Goal: Complete application form: Complete application form

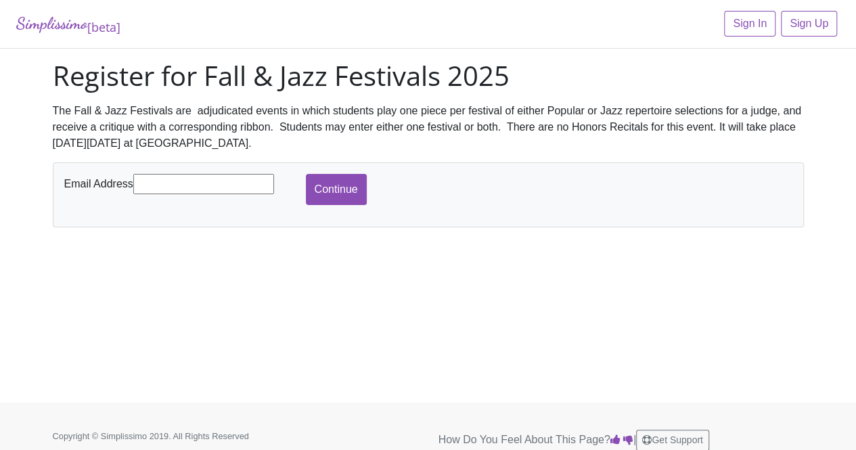
click at [180, 191] on input "text" at bounding box center [203, 184] width 141 height 20
type input "[EMAIL_ADDRESS][DOMAIN_NAME]"
click at [337, 187] on input "Continue" at bounding box center [336, 189] width 61 height 31
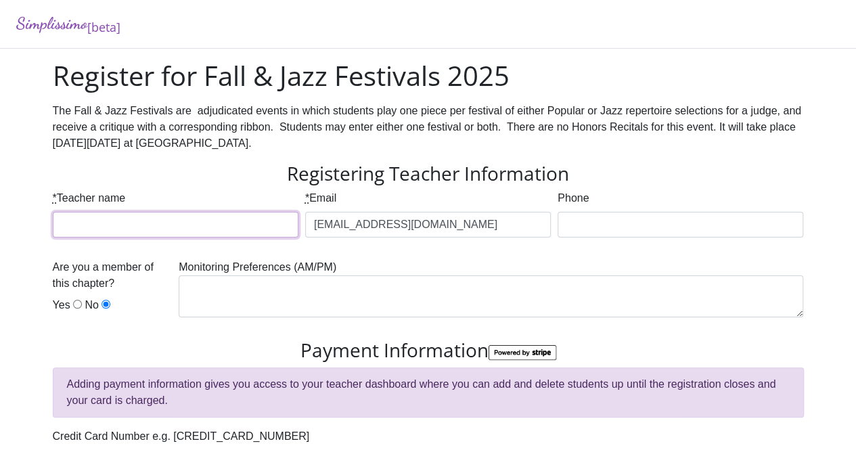
click at [245, 225] on input "* Teacher name" at bounding box center [175, 225] width 245 height 26
type input "[PERSON_NAME]"
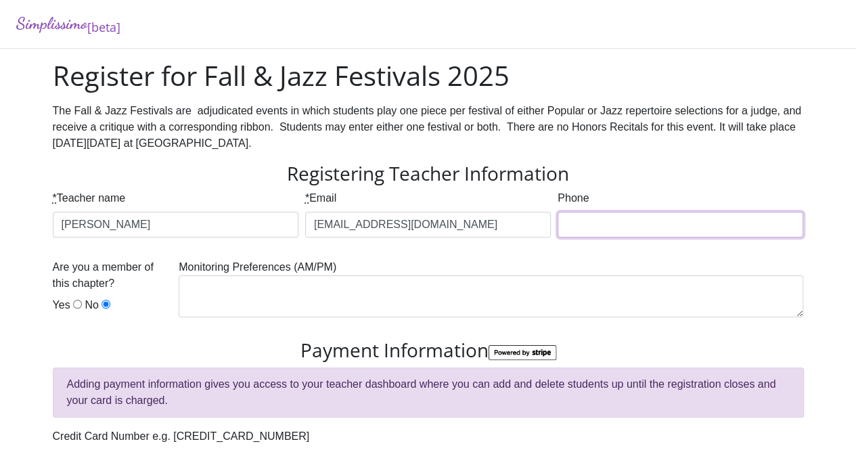
click at [610, 224] on input "Phone" at bounding box center [679, 225] width 245 height 26
type input "8174546342"
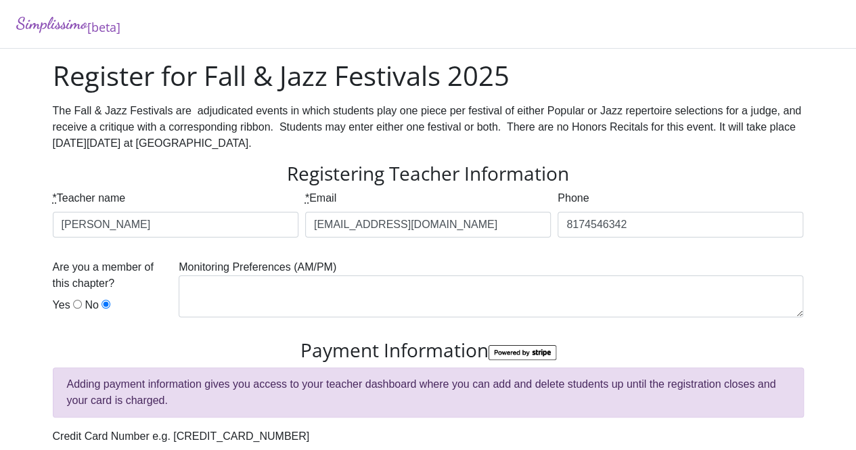
click at [73, 308] on input "Yes" at bounding box center [77, 304] width 9 height 9
radio input "true"
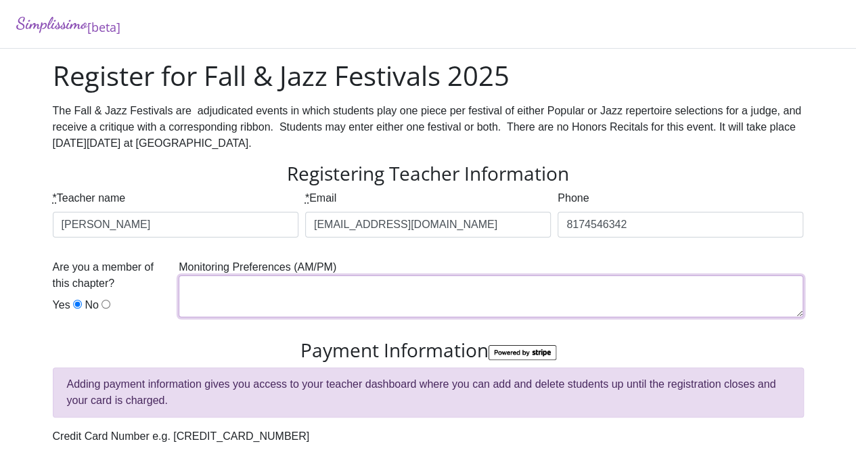
click at [289, 281] on textarea at bounding box center [491, 296] width 624 height 42
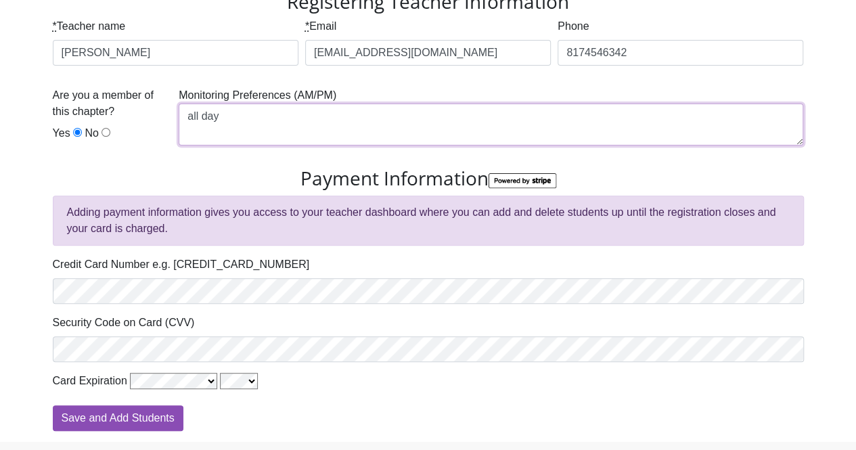
scroll to position [173, 0]
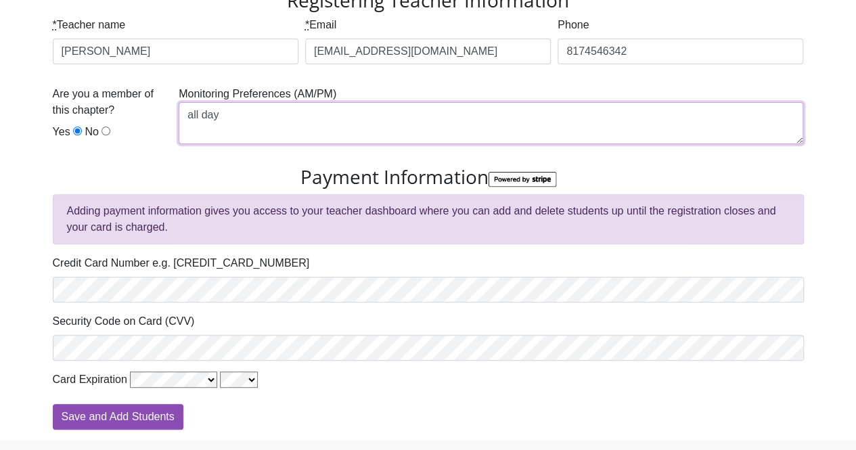
type textarea "all day"
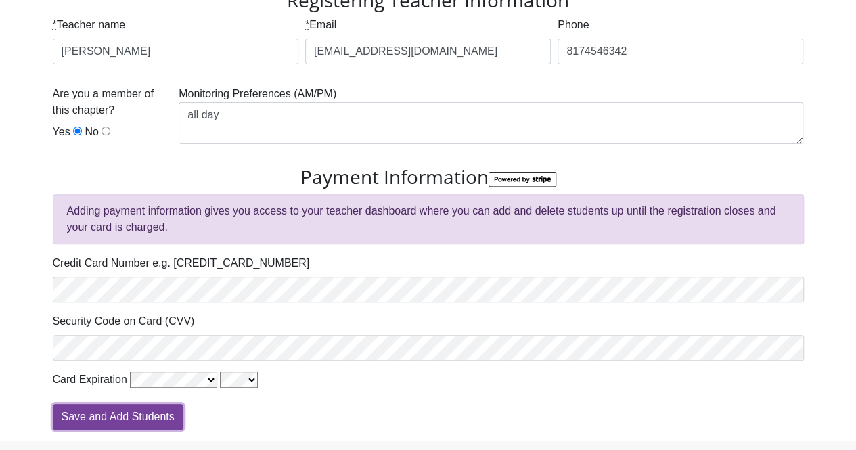
click at [110, 419] on input "Save and Add Students" at bounding box center [118, 417] width 131 height 26
type input "Processing"
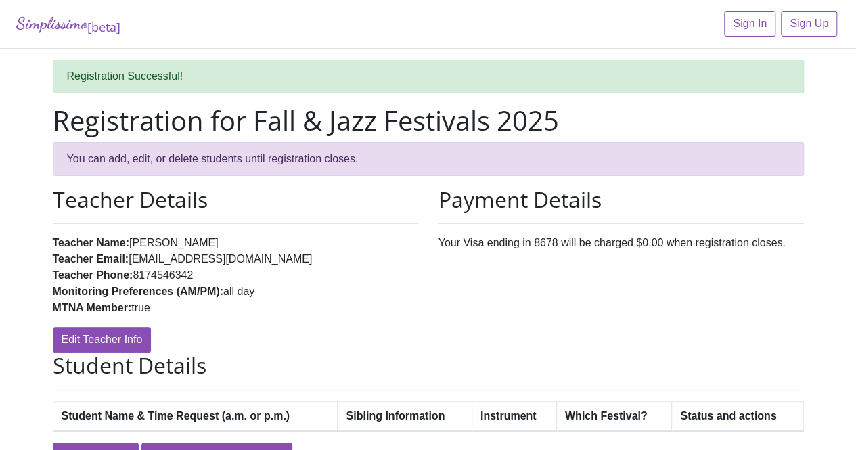
scroll to position [76, 0]
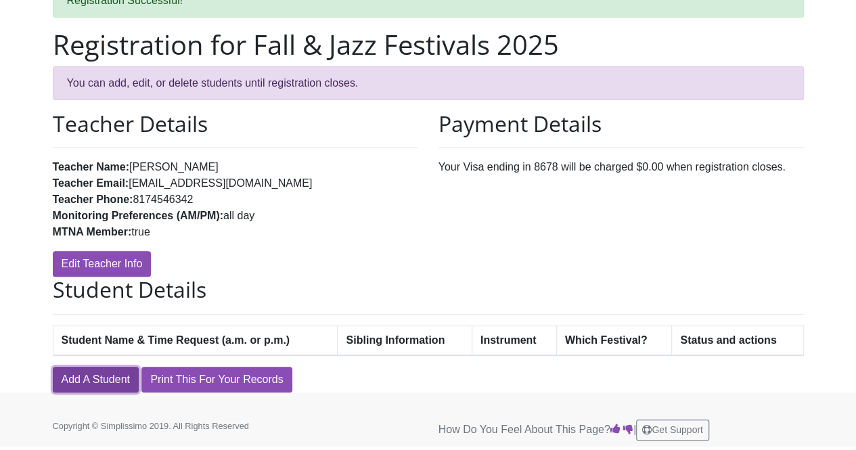
click at [100, 375] on link "Add A Student" at bounding box center [96, 380] width 86 height 26
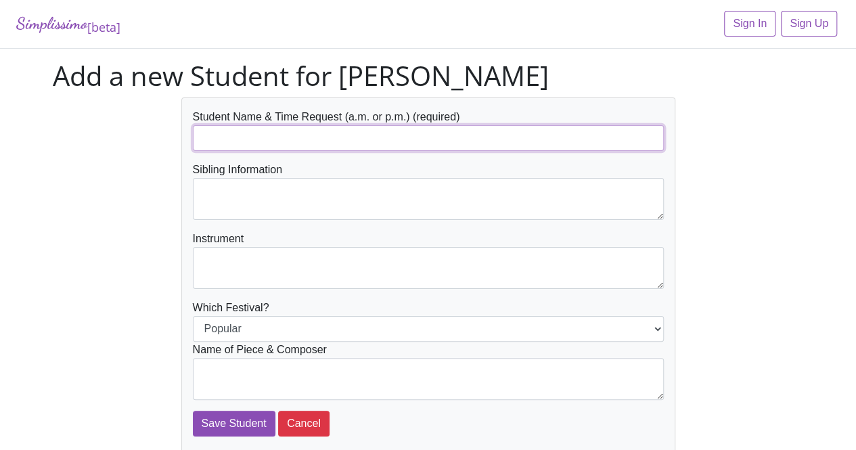
click at [268, 137] on input "text" at bounding box center [428, 138] width 471 height 26
type input "[PERSON_NAME]"
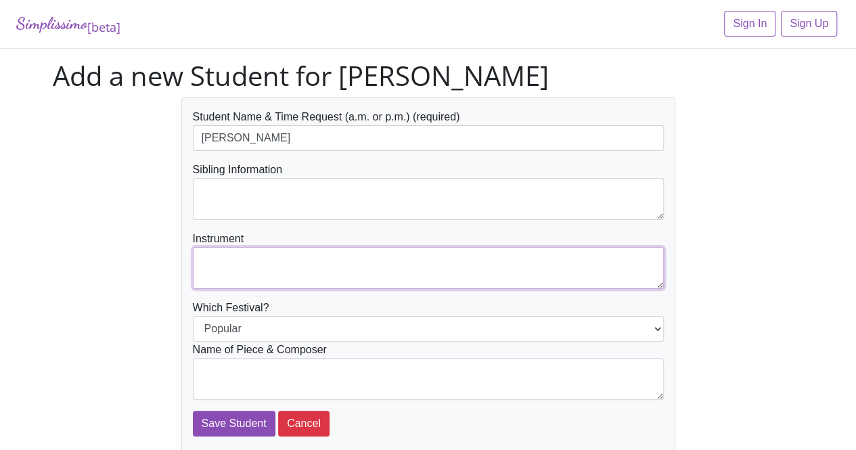
click at [258, 261] on textarea at bounding box center [428, 268] width 471 height 42
type textarea "piano"
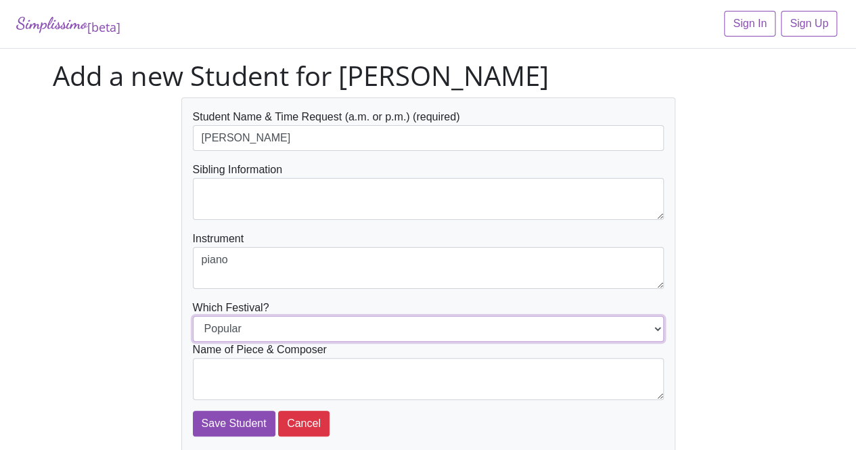
click at [263, 325] on select "Popular Jazz" at bounding box center [428, 329] width 471 height 26
select select "Jazz"
click at [193, 316] on select "Popular Jazz" at bounding box center [428, 329] width 471 height 26
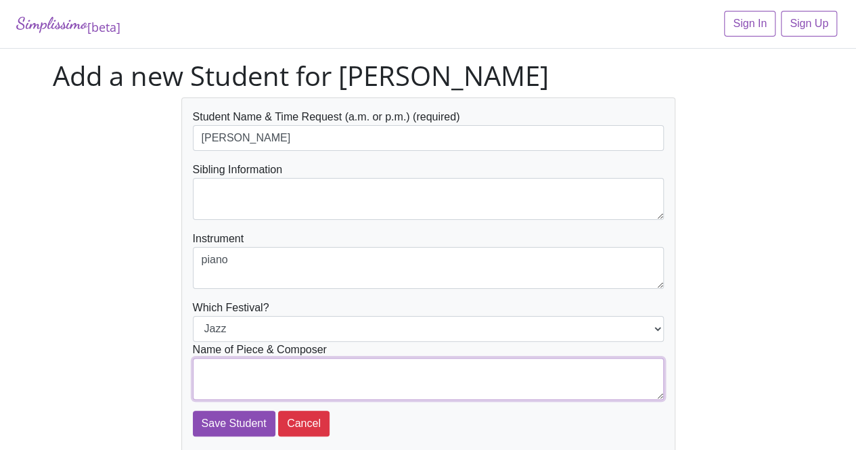
click at [253, 369] on textarea at bounding box center [428, 379] width 471 height 42
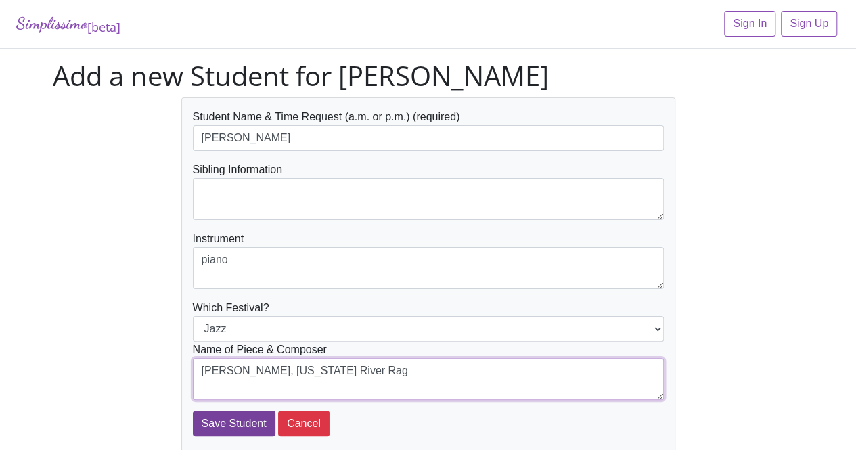
type textarea "Judy Wells, Mississippi River Rag"
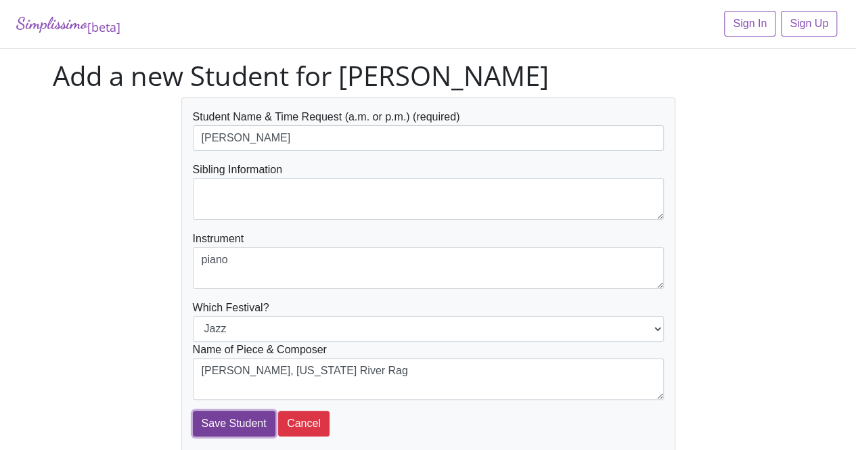
click at [214, 423] on input "Save Student" at bounding box center [234, 424] width 83 height 26
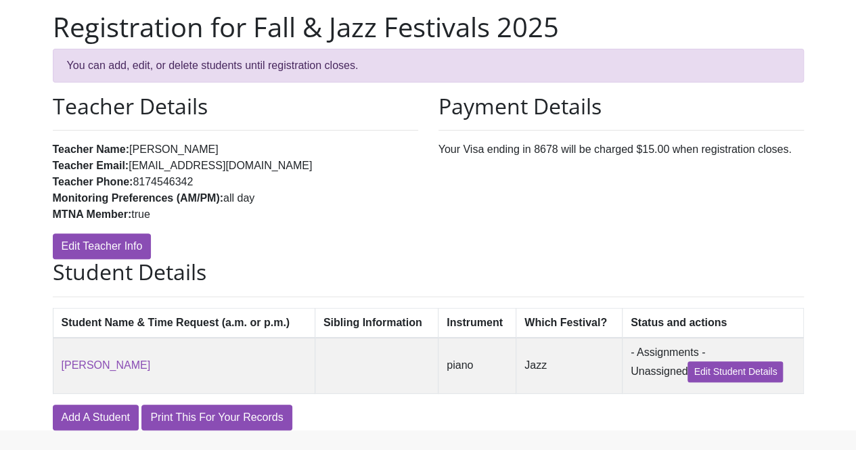
scroll to position [116, 0]
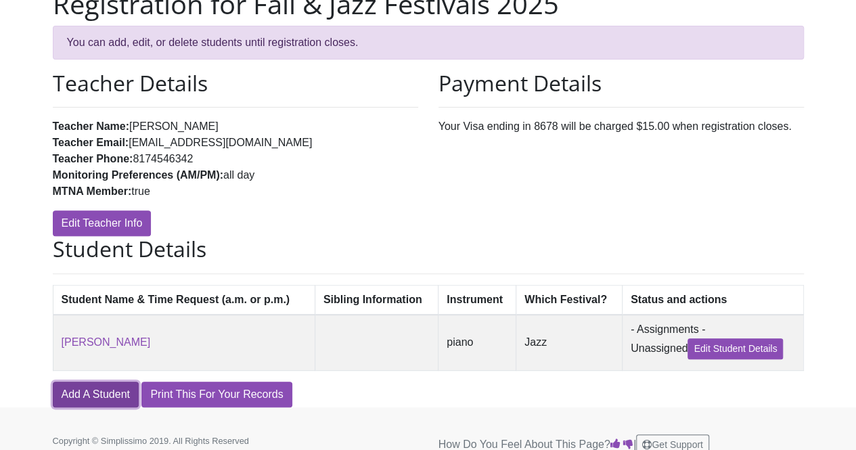
click at [93, 394] on link "Add A Student" at bounding box center [96, 394] width 86 height 26
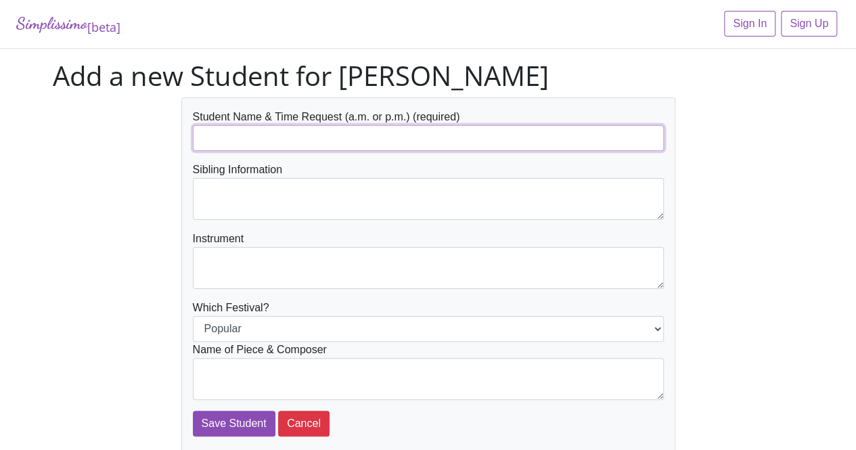
click at [235, 133] on input "text" at bounding box center [428, 138] width 471 height 26
type input "Helena Nguyen"
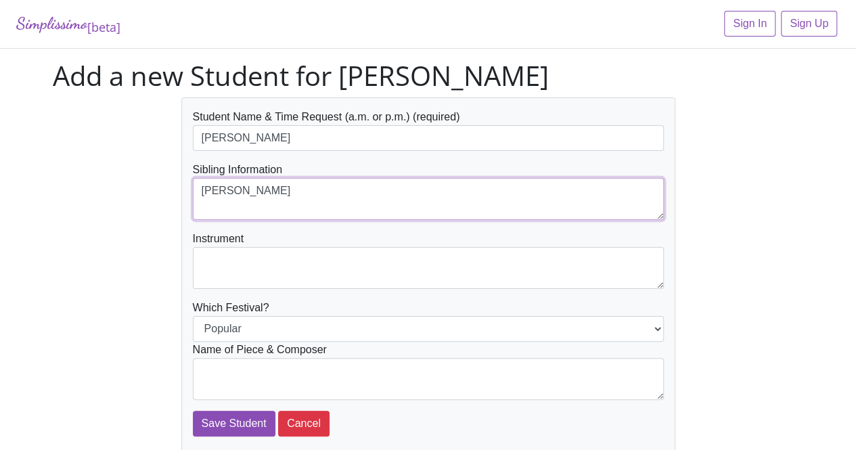
type textarea "Sophia Nguyen"
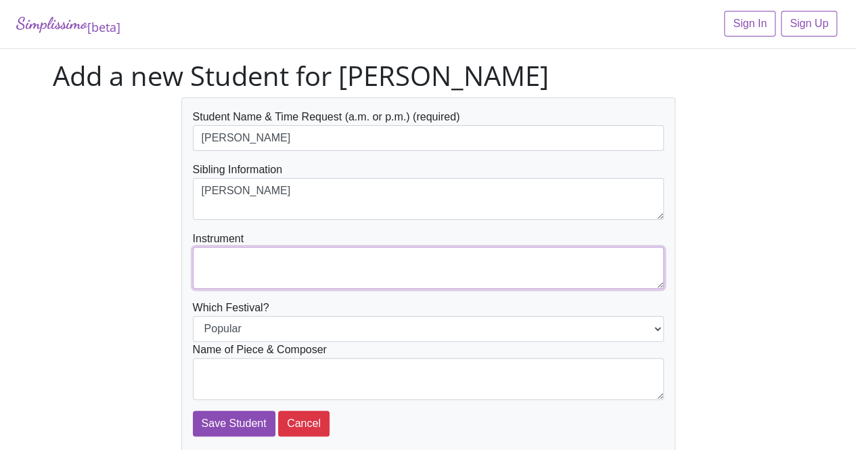
click at [229, 262] on textarea at bounding box center [428, 268] width 471 height 42
type textarea "piano"
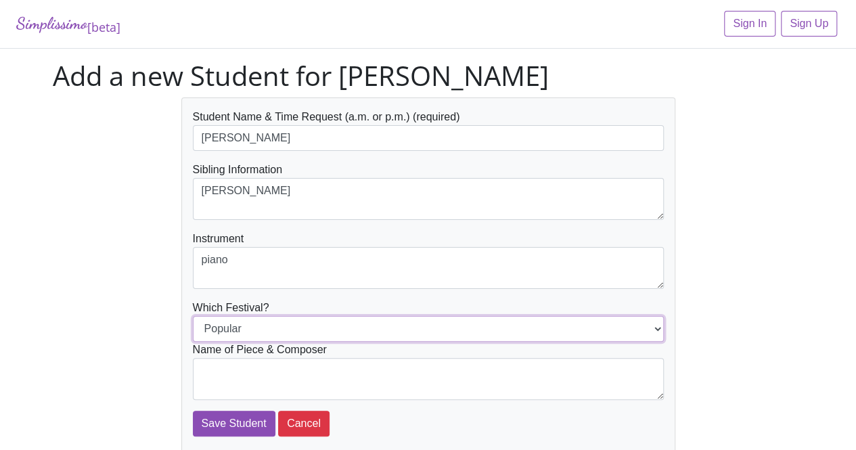
click at [252, 329] on select "Popular Jazz" at bounding box center [428, 329] width 471 height 26
select select "Jazz"
click at [193, 316] on select "Popular Jazz" at bounding box center [428, 329] width 471 height 26
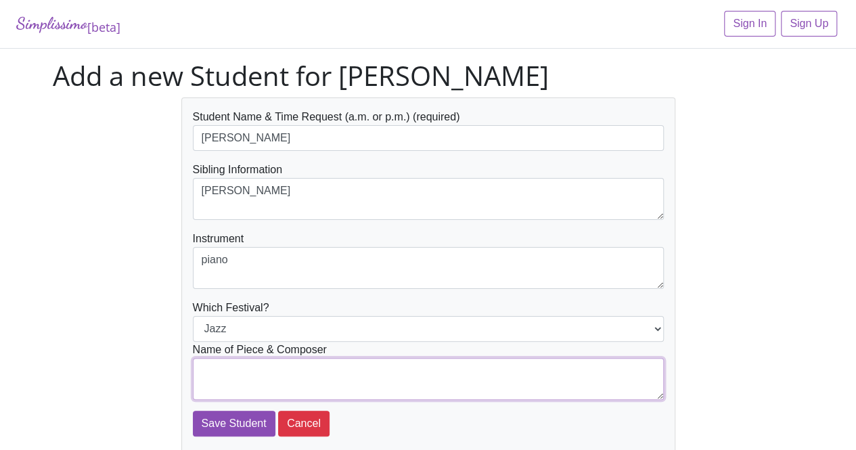
click at [247, 371] on textarea at bounding box center [428, 379] width 471 height 42
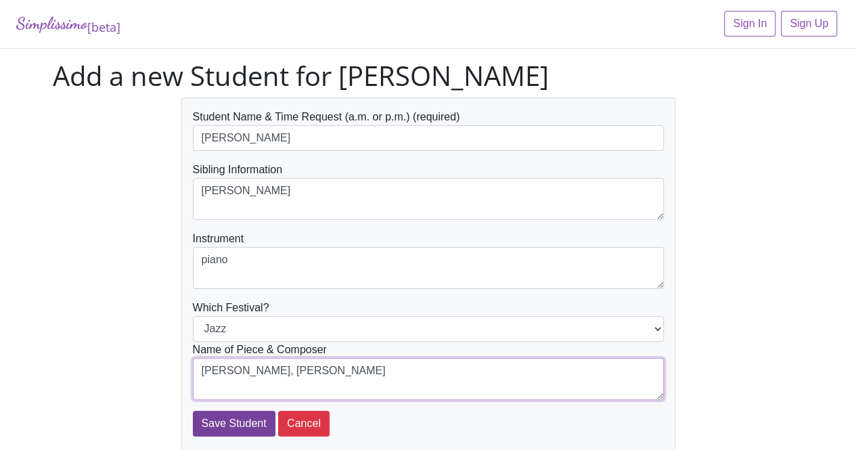
type textarea "Robert Vandall, Harmony Rag"
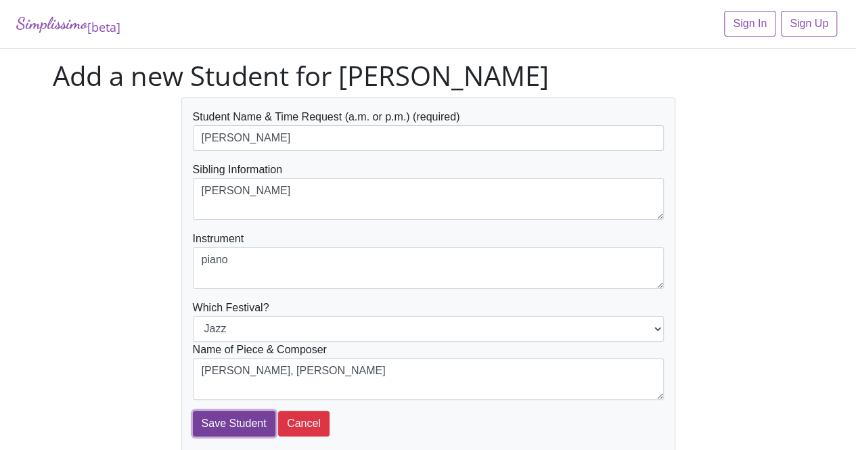
click at [225, 421] on input "Save Student" at bounding box center [234, 424] width 83 height 26
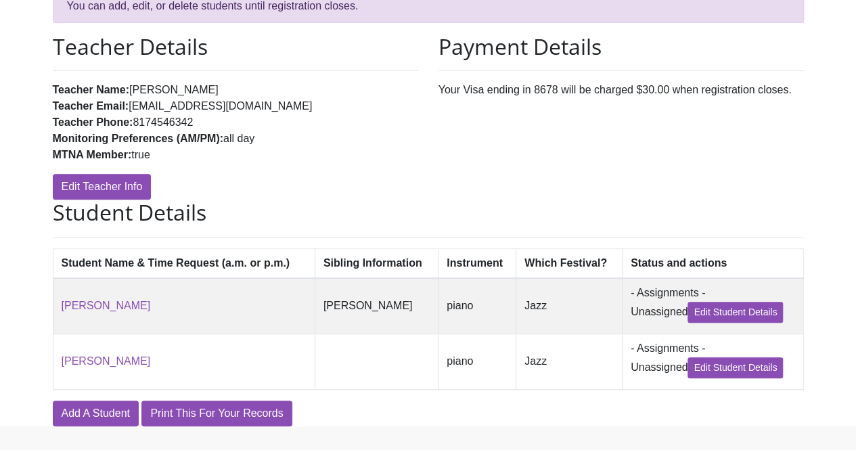
scroll to position [189, 0]
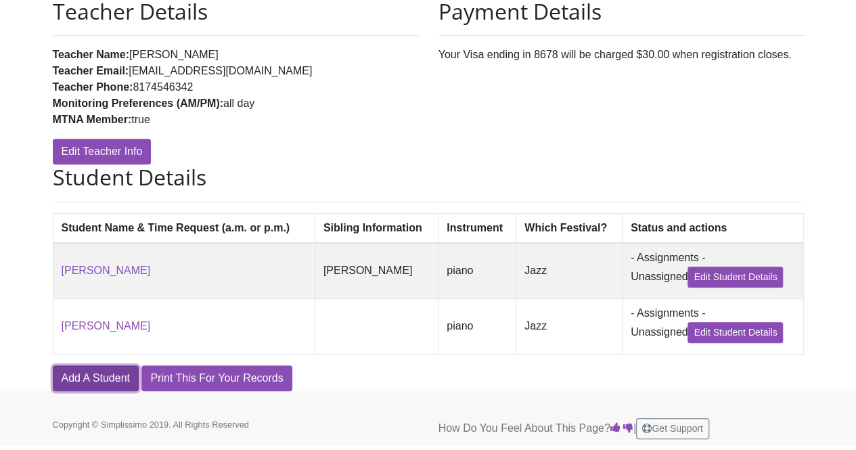
click at [76, 388] on link "Add A Student" at bounding box center [96, 378] width 86 height 26
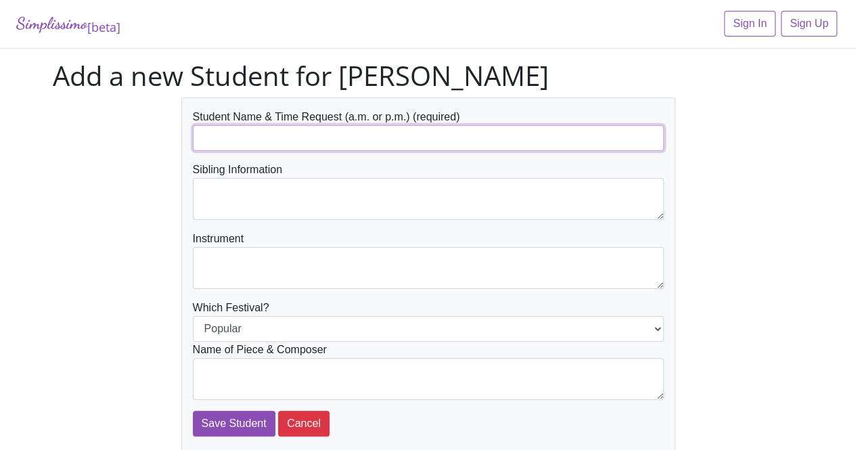
click at [310, 133] on input "text" at bounding box center [428, 138] width 471 height 26
type input "[PERSON_NAME]"
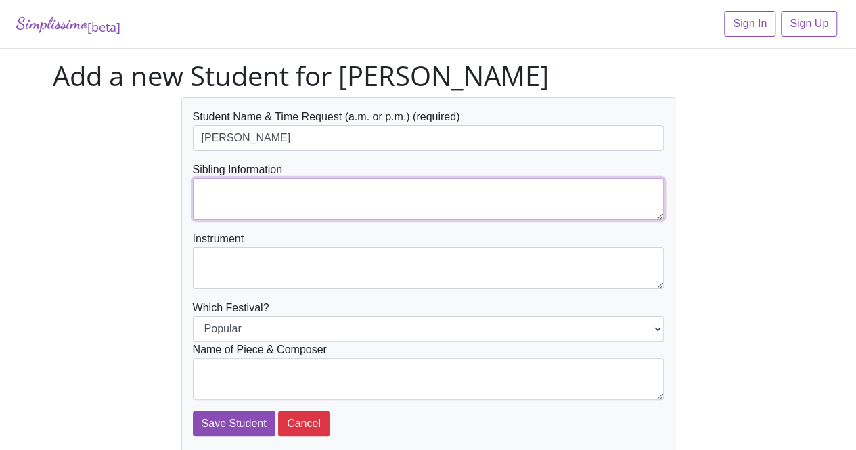
click at [307, 195] on textarea at bounding box center [428, 199] width 471 height 42
type textarea "[PERSON_NAME]"
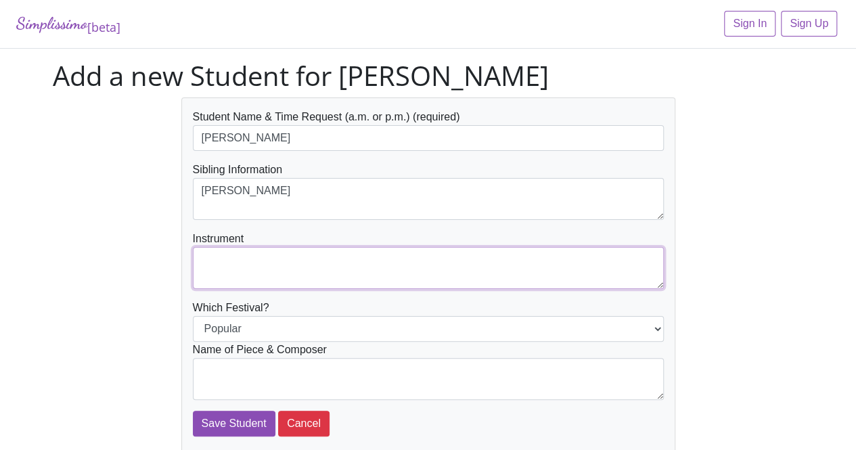
click at [279, 256] on textarea at bounding box center [428, 268] width 471 height 42
type textarea "piano"
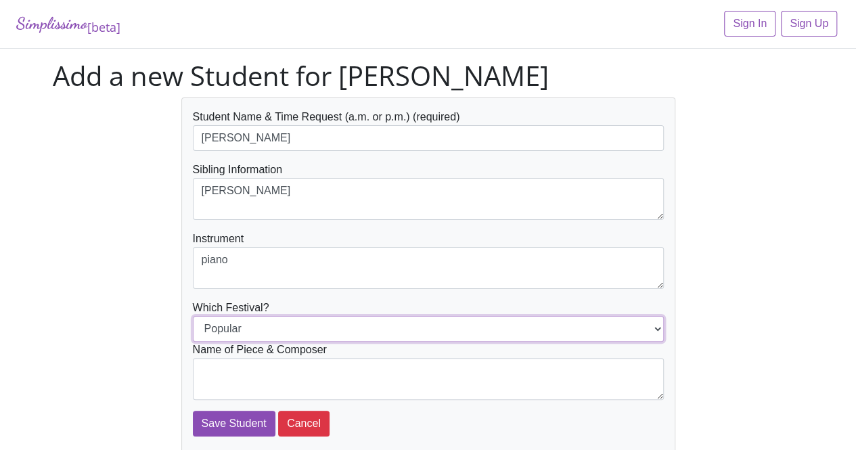
click at [273, 319] on select "Popular Jazz" at bounding box center [428, 329] width 471 height 26
select select "Jazz"
click at [193, 316] on select "Popular Jazz" at bounding box center [428, 329] width 471 height 26
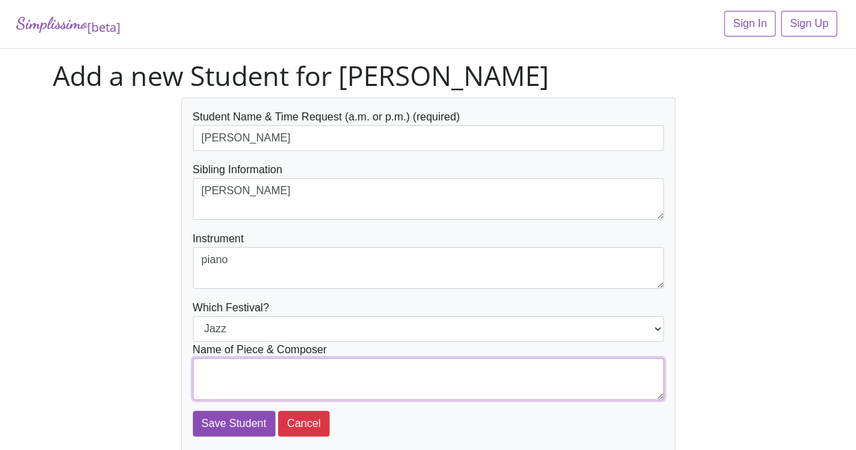
click at [263, 374] on textarea at bounding box center [428, 379] width 471 height 42
type textarea "S"
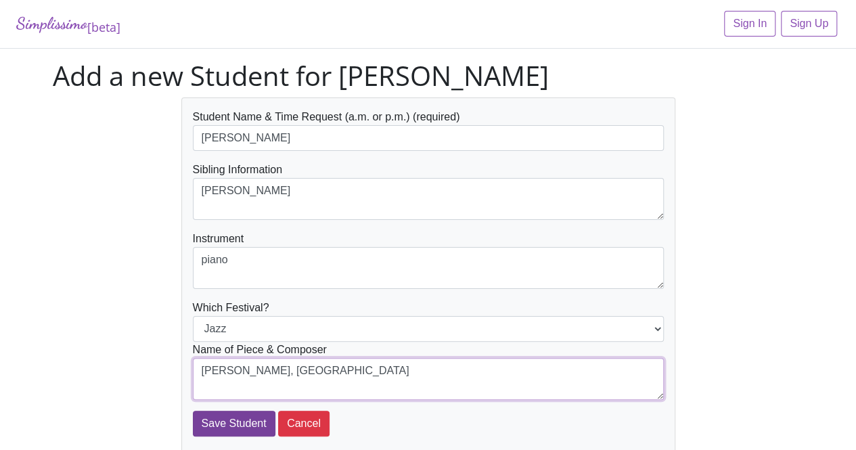
type textarea "Mike Springer, Sixth Street"
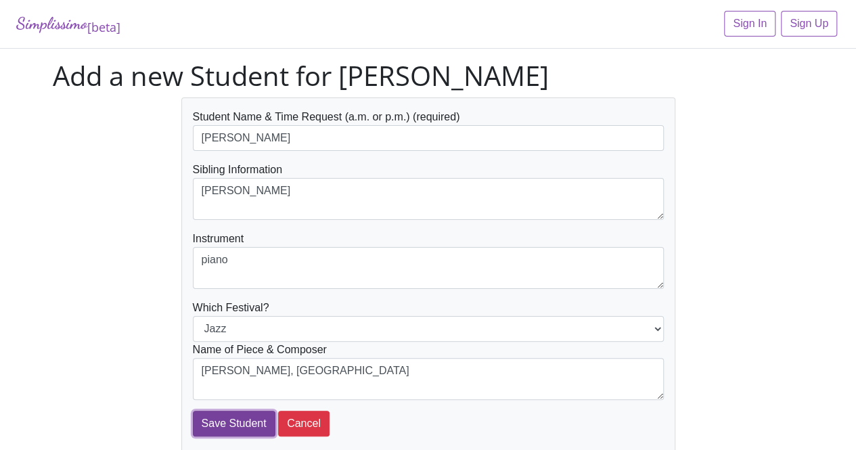
click at [225, 423] on input "Save Student" at bounding box center [234, 424] width 83 height 26
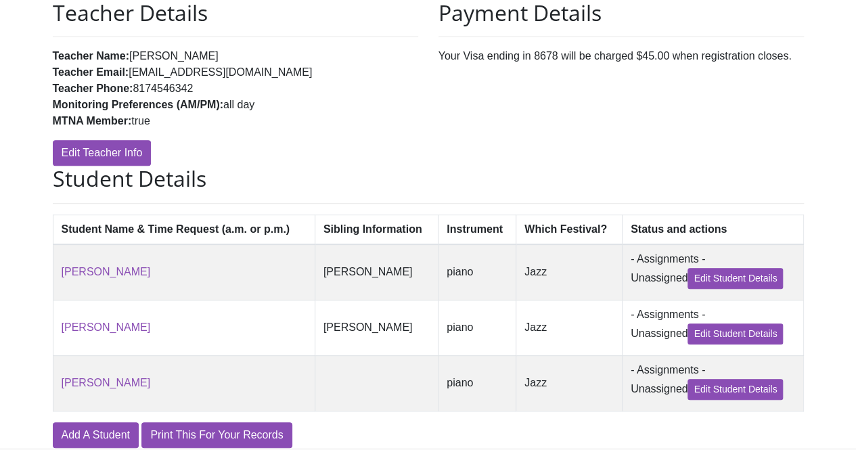
scroll to position [199, 0]
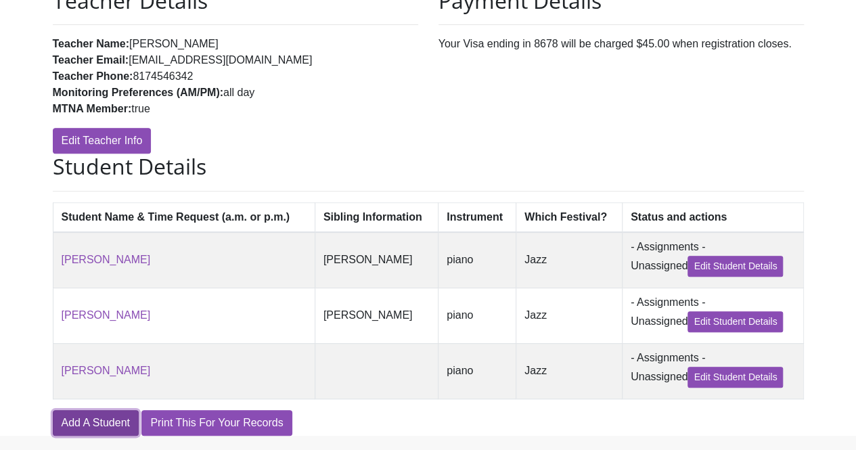
click at [86, 423] on link "Add A Student" at bounding box center [96, 423] width 86 height 26
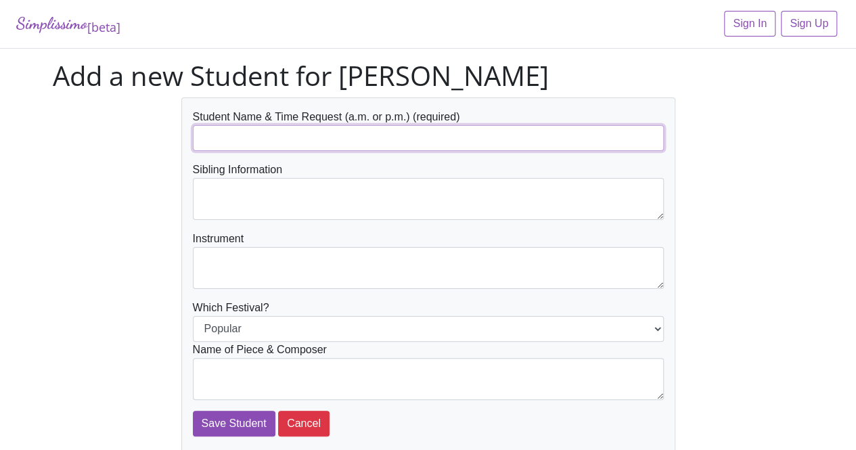
click at [241, 138] on input "text" at bounding box center [428, 138] width 471 height 26
click at [304, 139] on input "Ava Thomas - needs 1:00 PM" at bounding box center [428, 138] width 471 height 26
type input "[PERSON_NAME] - needs after 3:00 PM"
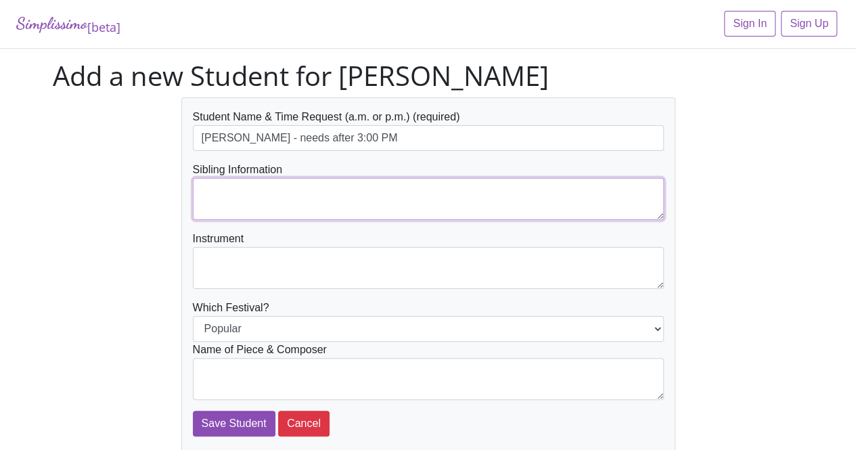
click at [265, 197] on textarea at bounding box center [428, 199] width 471 height 42
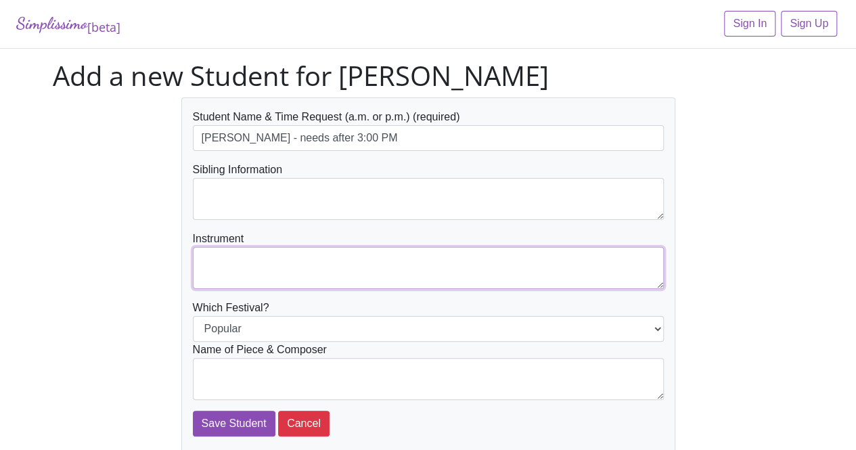
click at [258, 285] on textarea at bounding box center [428, 268] width 471 height 42
type textarea "piano"
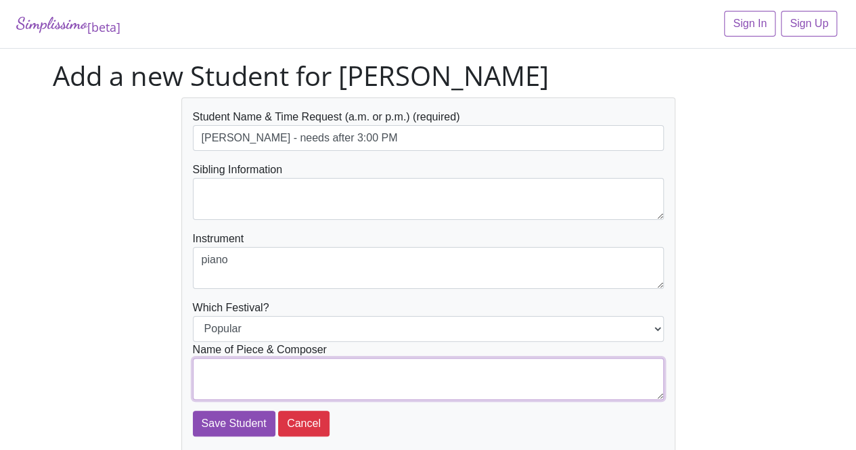
click at [241, 363] on textarea at bounding box center [428, 379] width 471 height 42
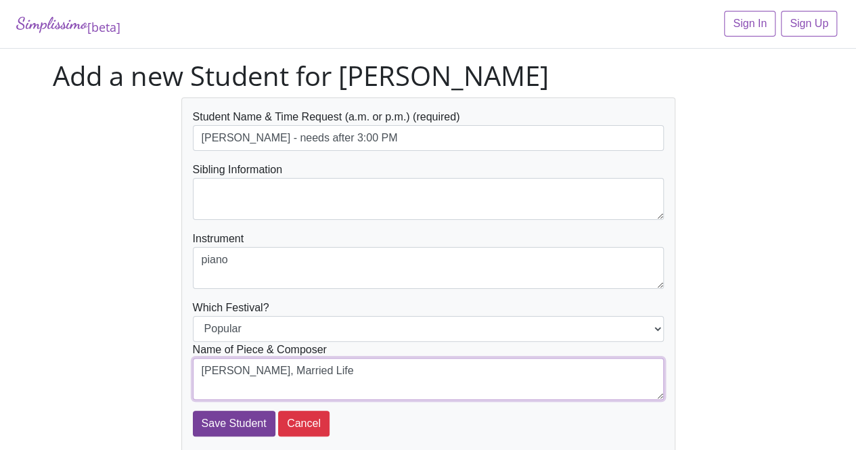
type textarea "Michael Giacchino, Married Life"
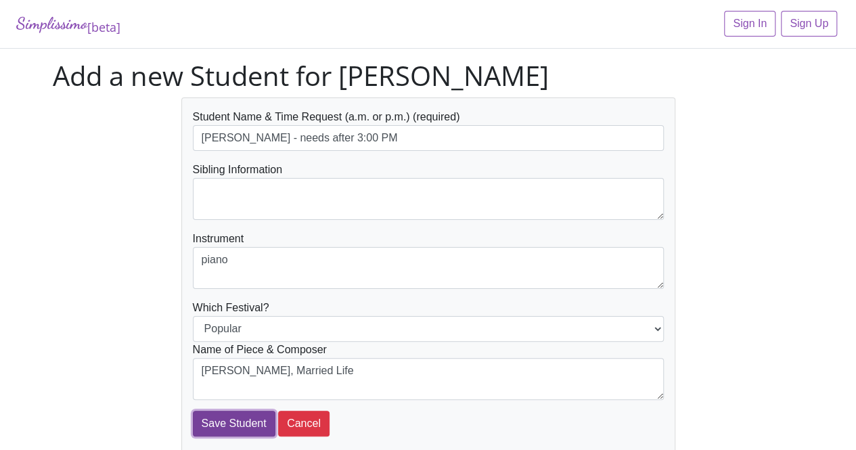
click at [226, 423] on input "Save Student" at bounding box center [234, 424] width 83 height 26
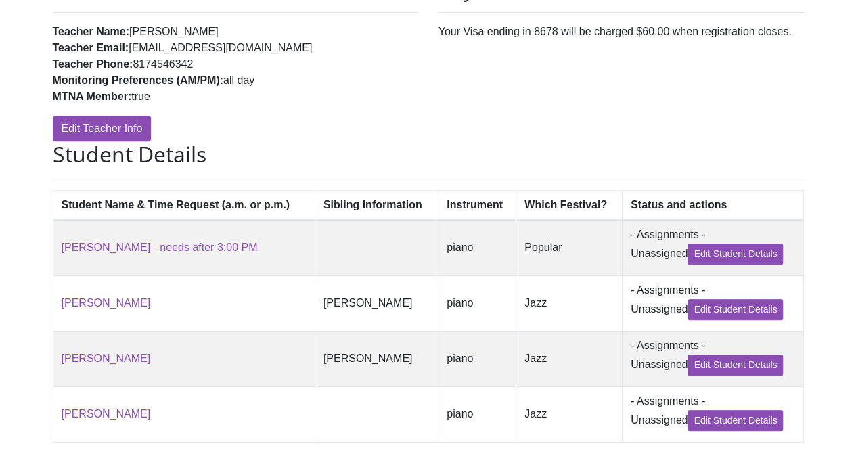
scroll to position [304, 0]
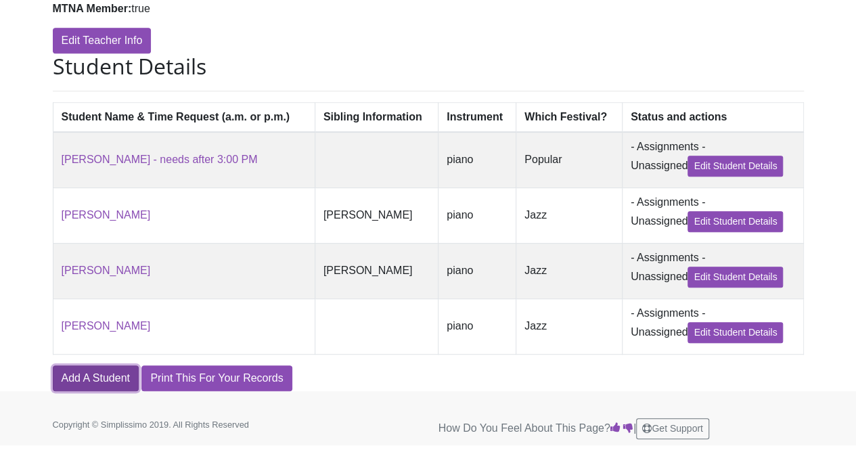
click at [84, 377] on link "Add A Student" at bounding box center [96, 378] width 86 height 26
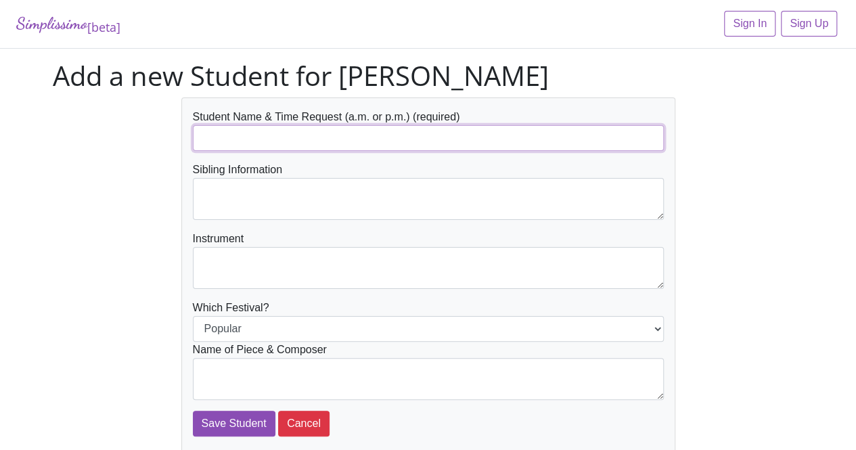
click at [262, 133] on input "text" at bounding box center [428, 138] width 471 height 26
type input "Dante Pass"
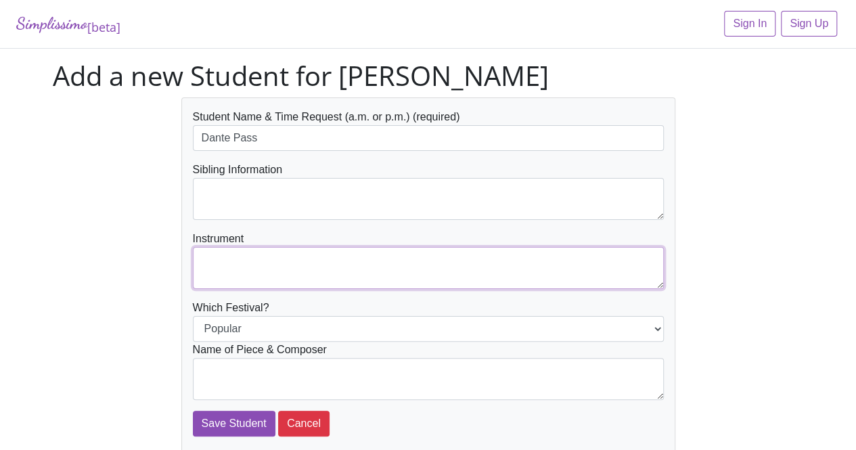
click at [260, 264] on textarea at bounding box center [428, 268] width 471 height 42
type textarea "piano"
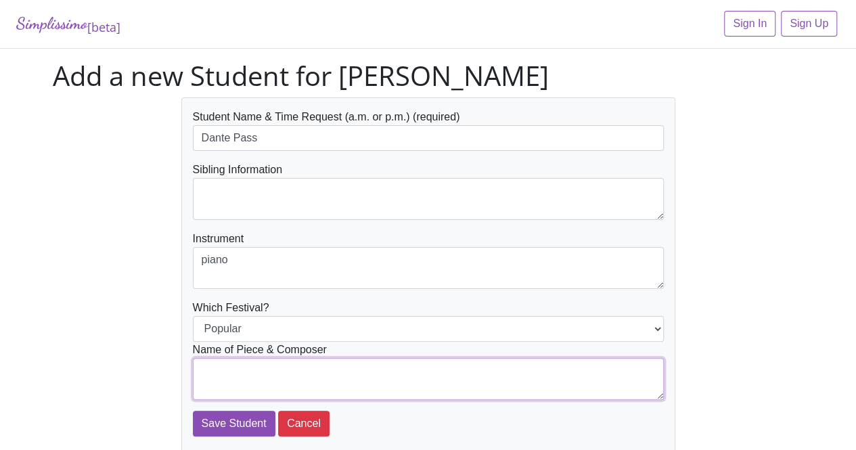
click at [254, 377] on textarea at bounding box center [428, 379] width 471 height 42
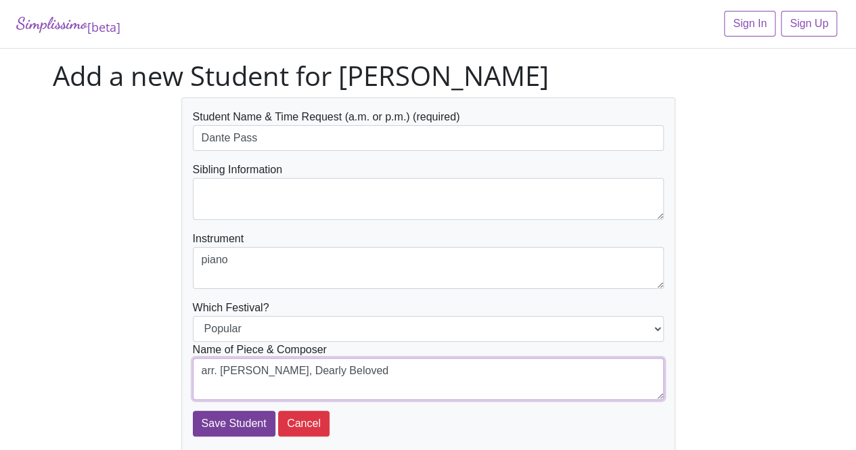
type textarea "arr. Rejino, Dearly Beloved"
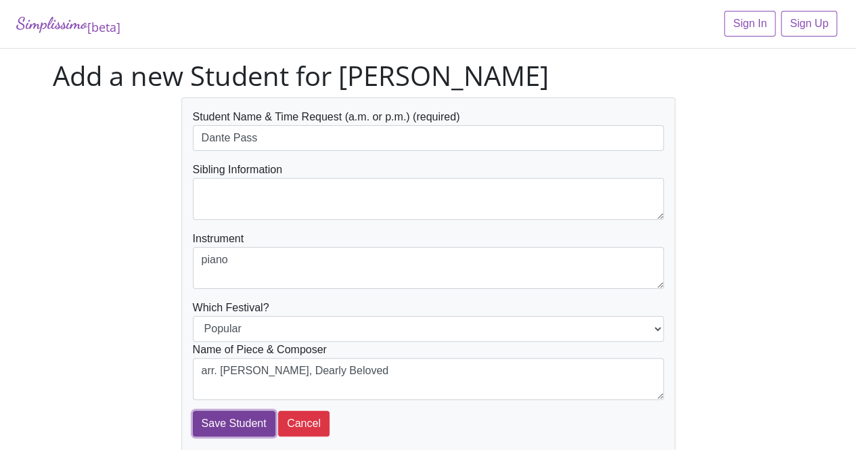
click at [223, 420] on input "Save Student" at bounding box center [234, 424] width 83 height 26
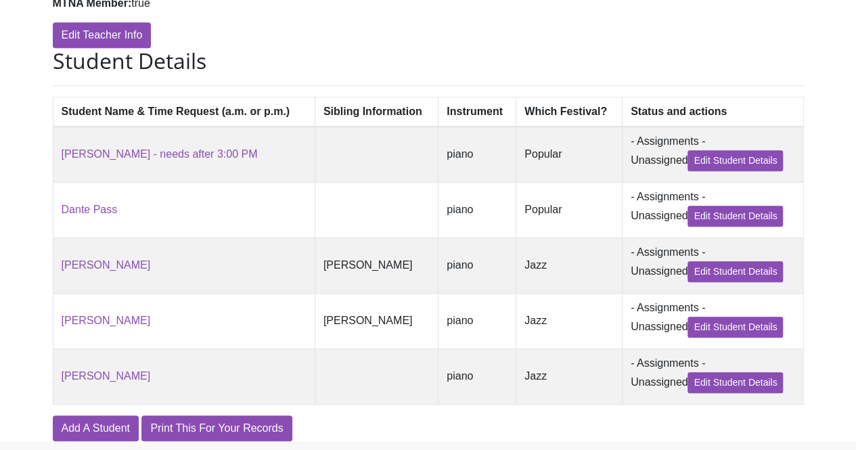
scroll to position [360, 0]
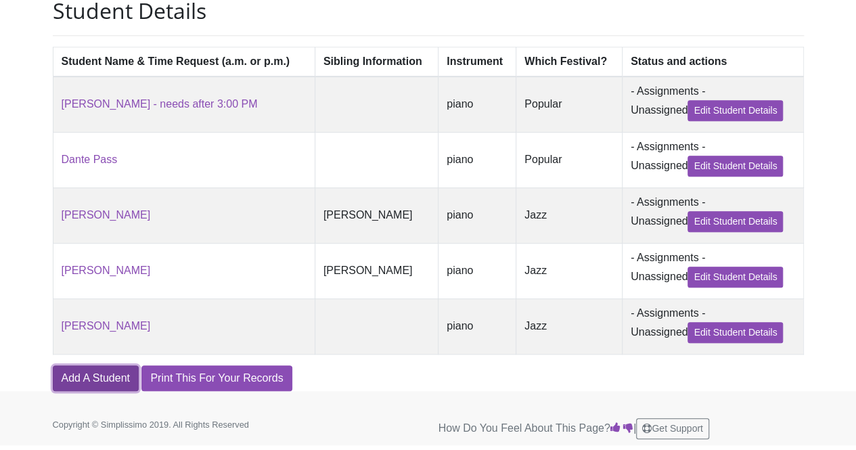
click at [92, 381] on link "Add A Student" at bounding box center [96, 378] width 86 height 26
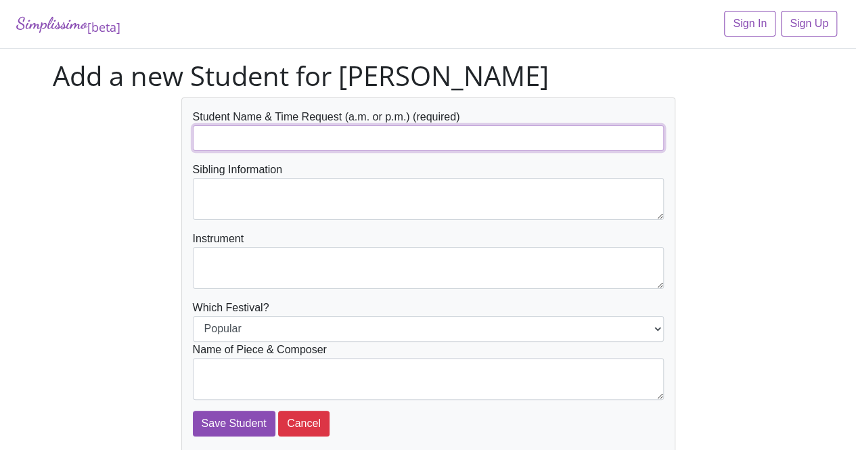
click at [272, 132] on input "text" at bounding box center [428, 138] width 471 height 26
click at [272, 132] on input "E" at bounding box center [428, 138] width 471 height 26
type input "[PERSON_NAME]"
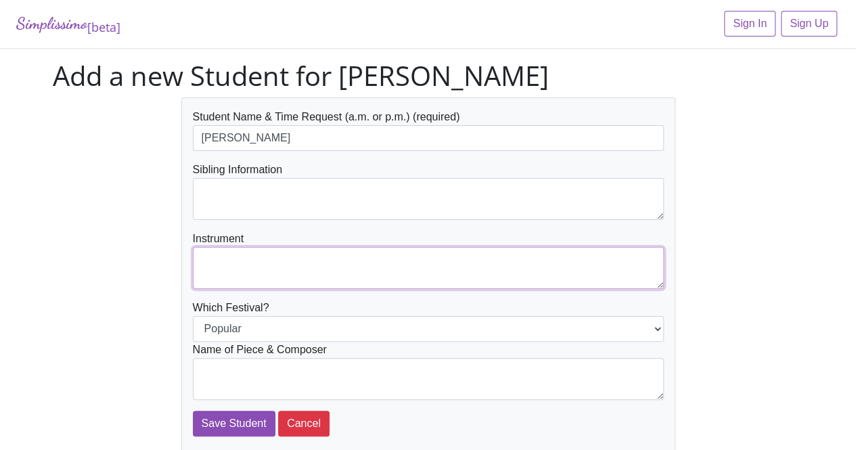
click at [281, 254] on textarea at bounding box center [428, 268] width 471 height 42
type textarea "piano"
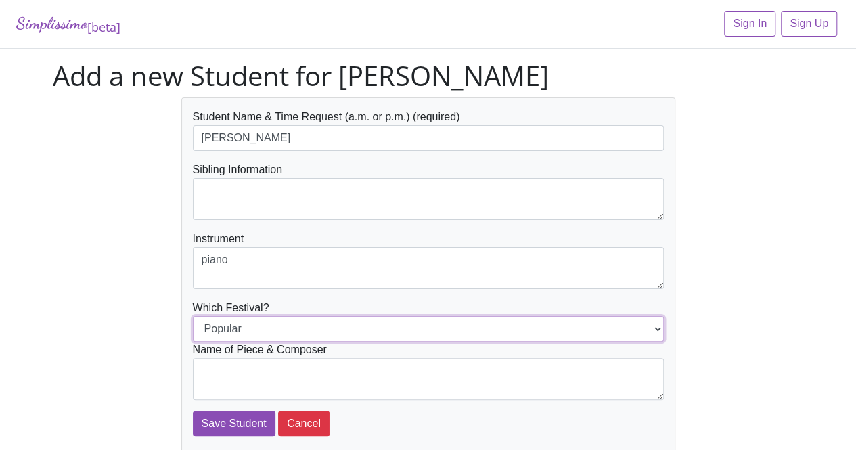
click at [277, 328] on select "Popular Jazz" at bounding box center [428, 329] width 471 height 26
select select "Jazz"
click at [193, 316] on select "Popular Jazz" at bounding box center [428, 329] width 471 height 26
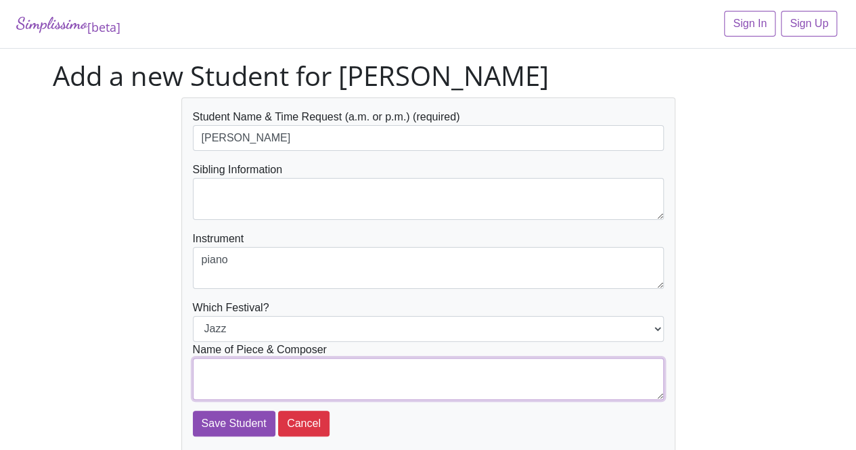
click at [271, 371] on textarea at bounding box center [428, 379] width 471 height 42
type textarea "Robert Vandall, Hurry Up!"
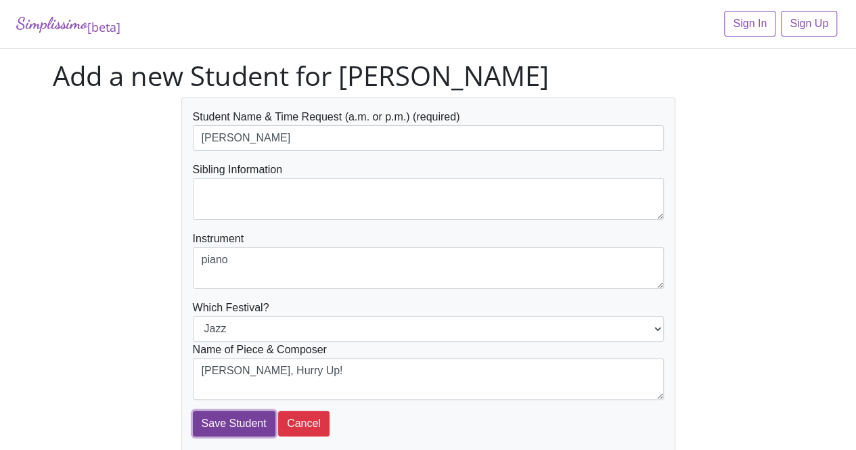
click at [230, 418] on input "Save Student" at bounding box center [234, 424] width 83 height 26
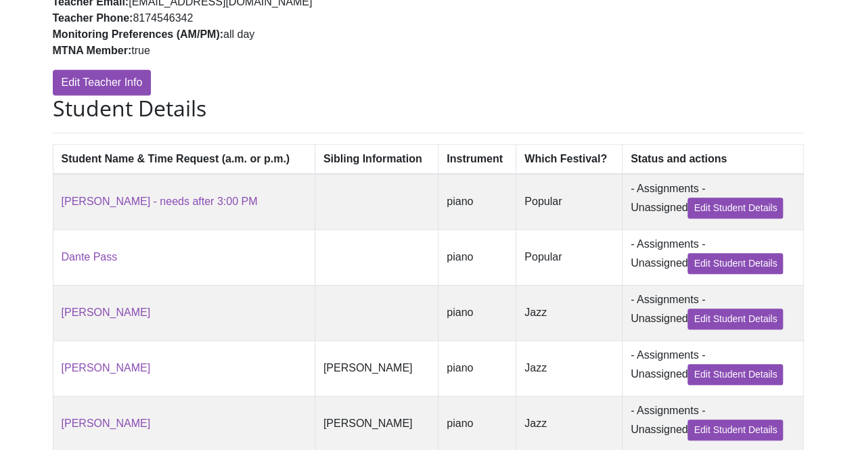
scroll to position [418, 0]
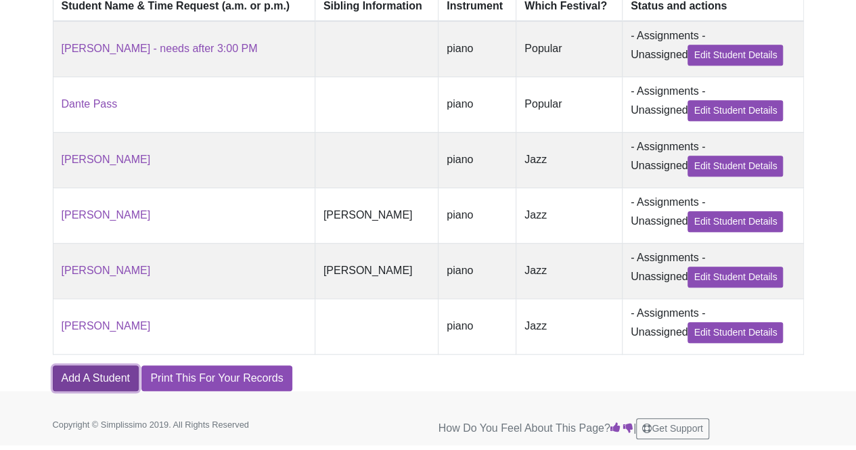
click at [97, 372] on link "Add A Student" at bounding box center [96, 378] width 86 height 26
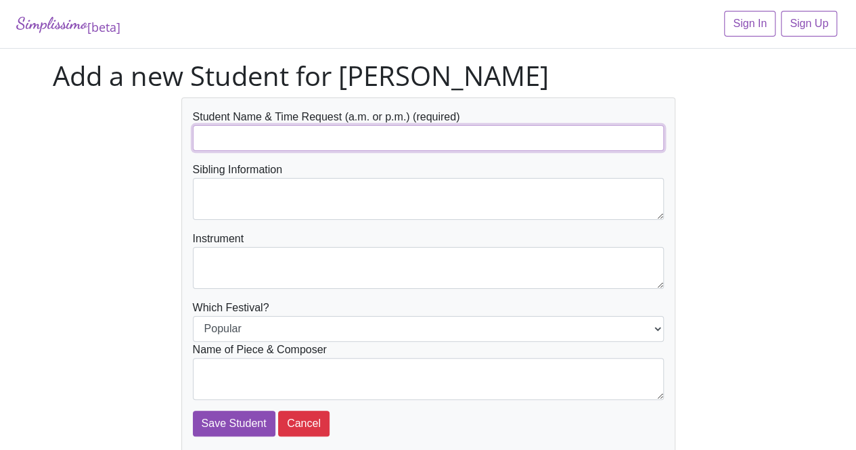
click at [275, 147] on input "text" at bounding box center [428, 138] width 471 height 26
type input "Sierra [PERSON_NAME]"
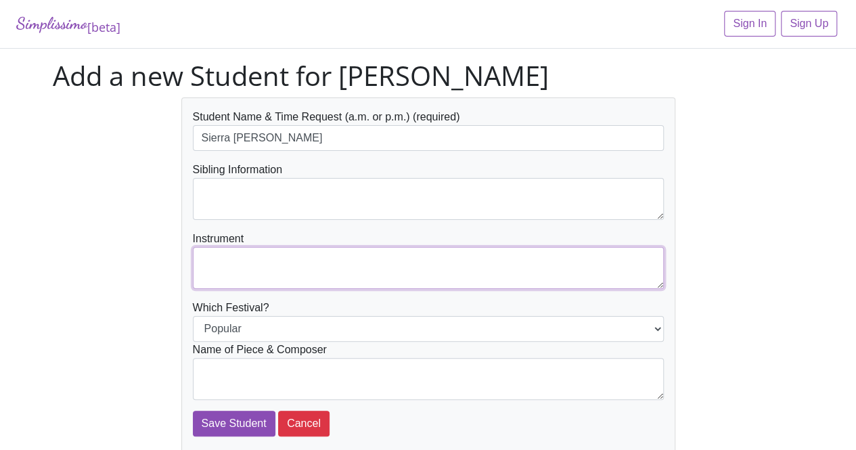
click at [321, 263] on textarea at bounding box center [428, 268] width 471 height 42
type textarea "piano"
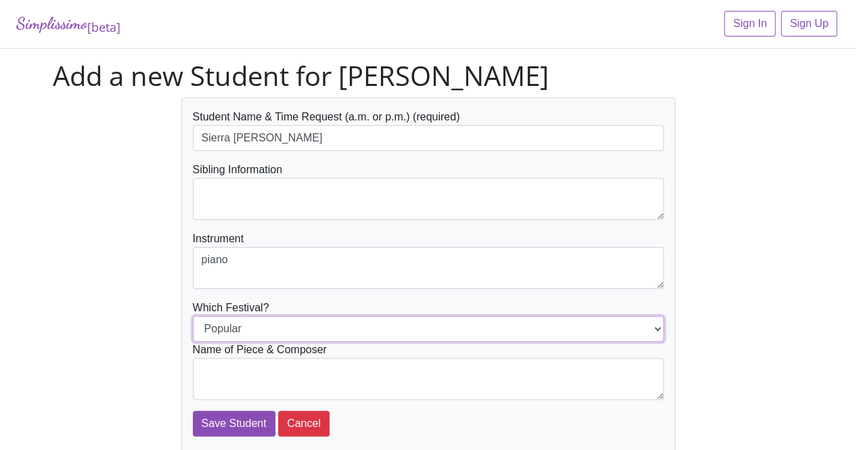
click at [282, 329] on select "Popular Jazz" at bounding box center [428, 329] width 471 height 26
select select "Jazz"
click at [193, 316] on select "Popular Jazz" at bounding box center [428, 329] width 471 height 26
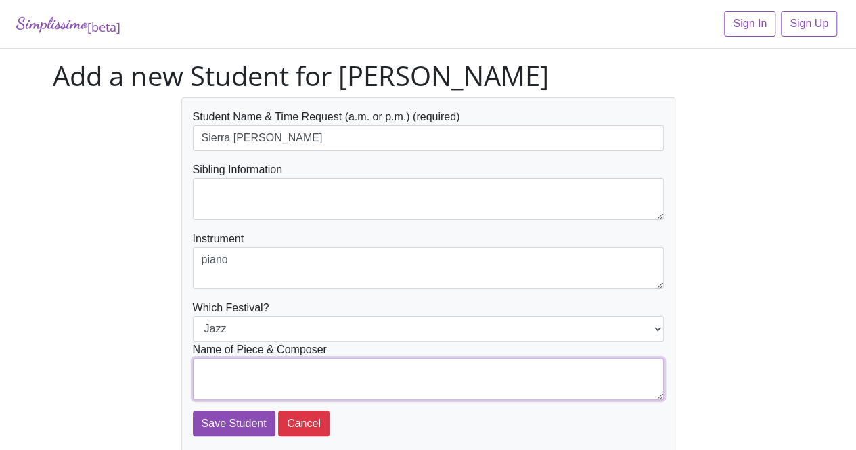
click at [280, 369] on textarea at bounding box center [428, 379] width 471 height 42
type textarea "R"
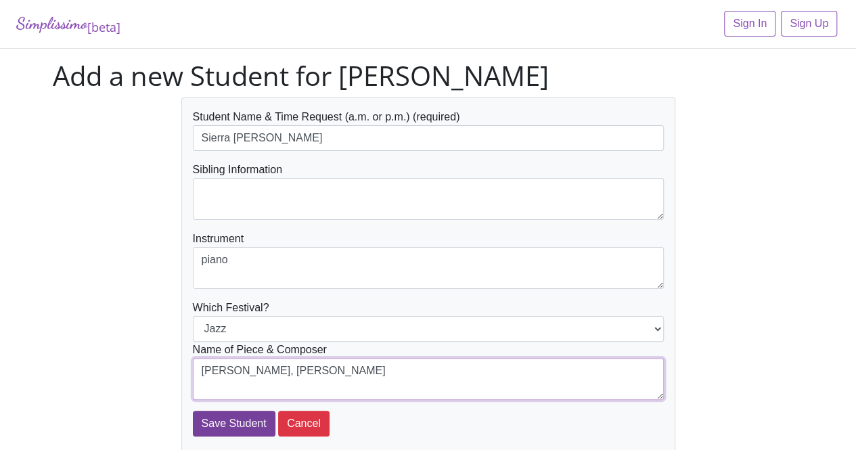
type textarea "Catherine Rollin, Alice Dunbar Nelson"
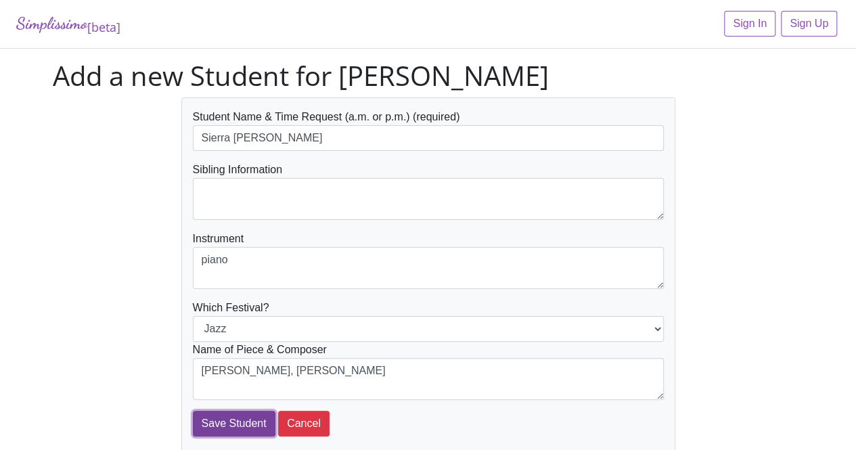
click at [220, 415] on input "Save Student" at bounding box center [234, 424] width 83 height 26
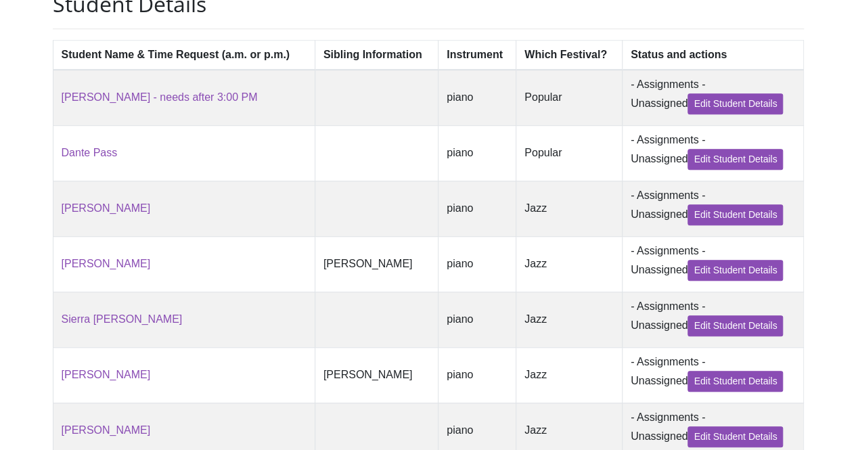
scroll to position [475, 0]
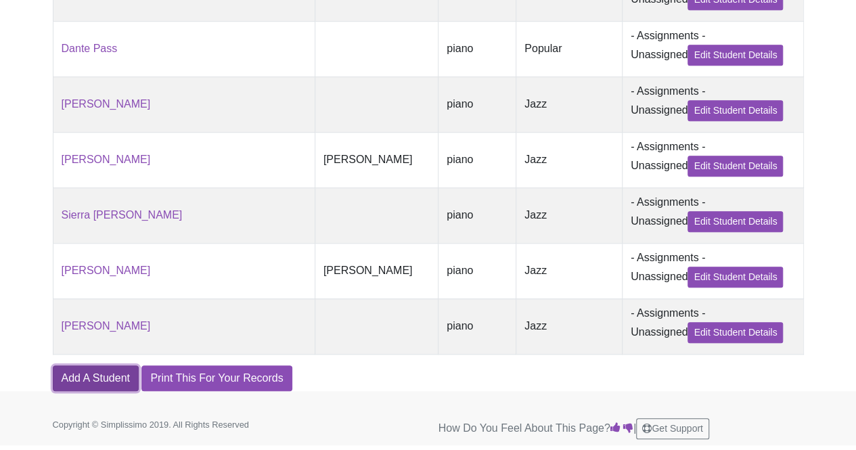
click at [115, 375] on link "Add A Student" at bounding box center [96, 378] width 86 height 26
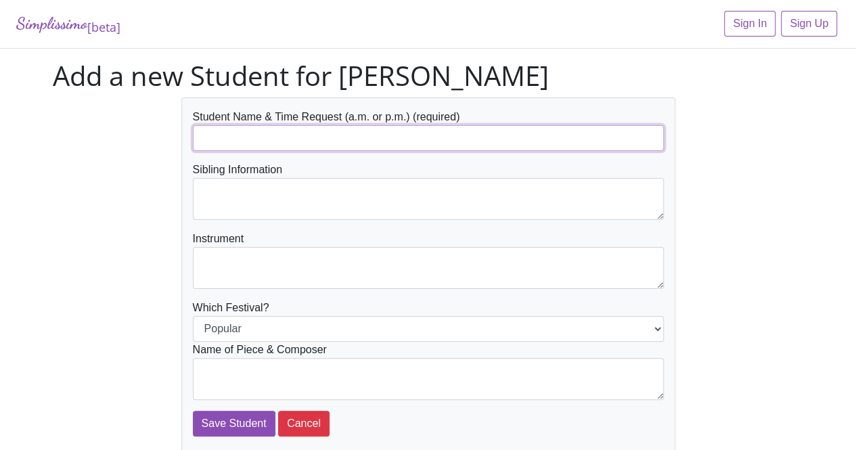
click at [392, 140] on input "text" at bounding box center [428, 138] width 471 height 26
type input "[PERSON_NAME]"
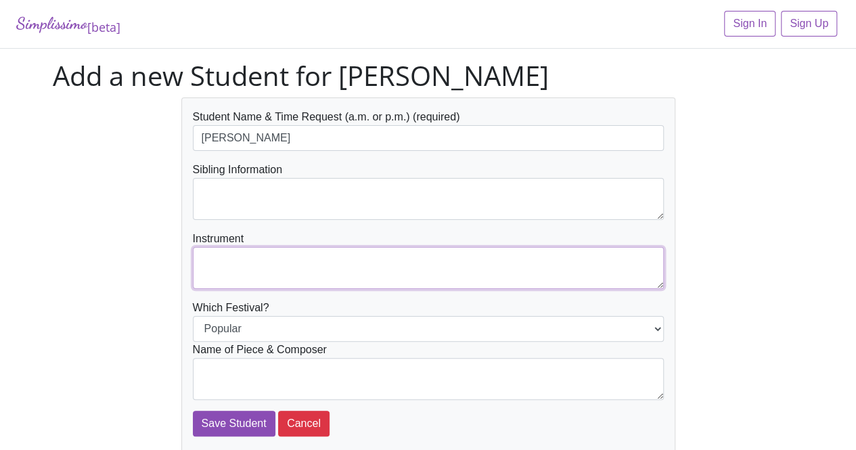
click at [283, 247] on textarea at bounding box center [428, 268] width 471 height 42
type textarea "piano"
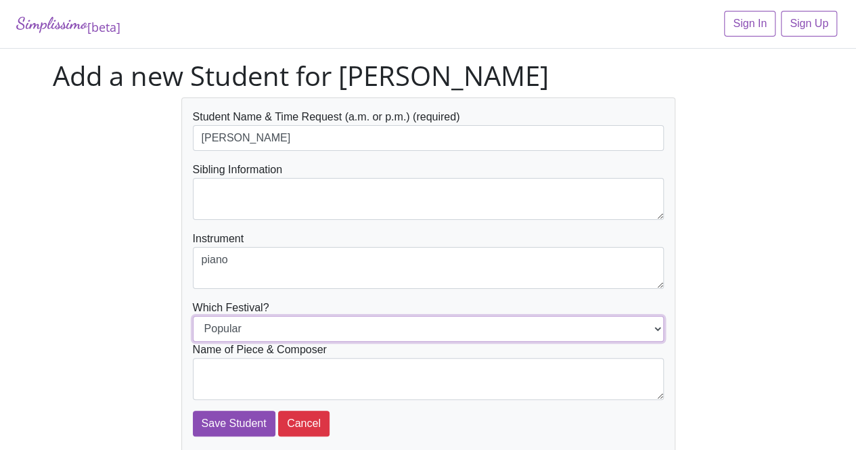
click at [272, 329] on select "Popular Jazz" at bounding box center [428, 329] width 471 height 26
select select "Jazz"
click at [193, 316] on select "Popular Jazz" at bounding box center [428, 329] width 471 height 26
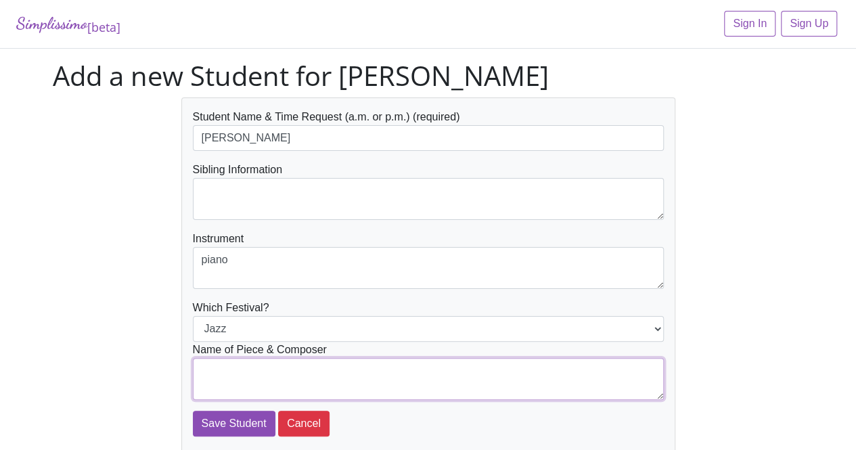
click at [262, 378] on textarea at bounding box center [428, 379] width 471 height 42
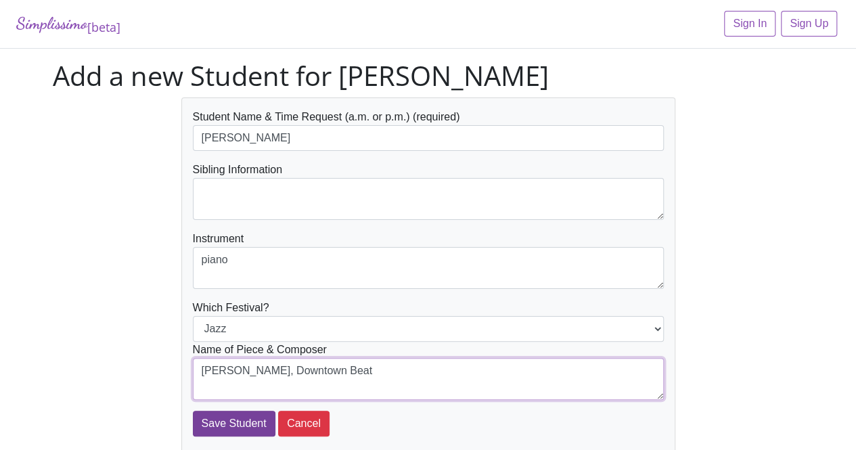
type textarea "William Gillock, Downtown Beat"
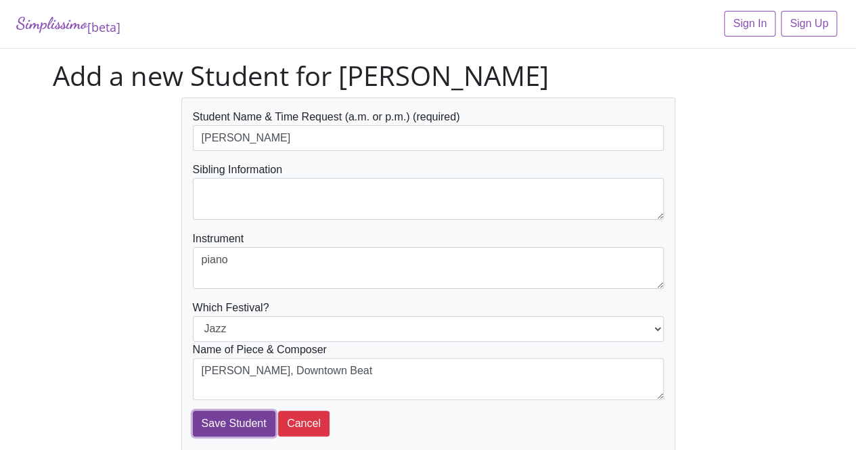
click at [223, 419] on input "Save Student" at bounding box center [234, 424] width 83 height 26
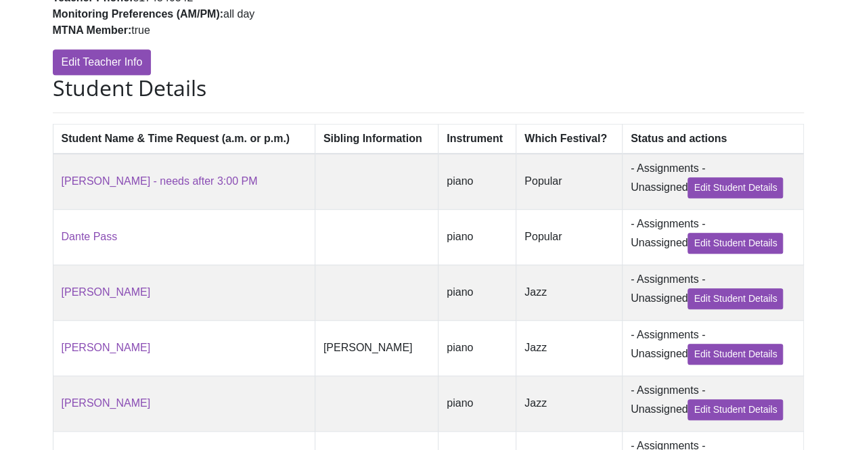
scroll to position [532, 0]
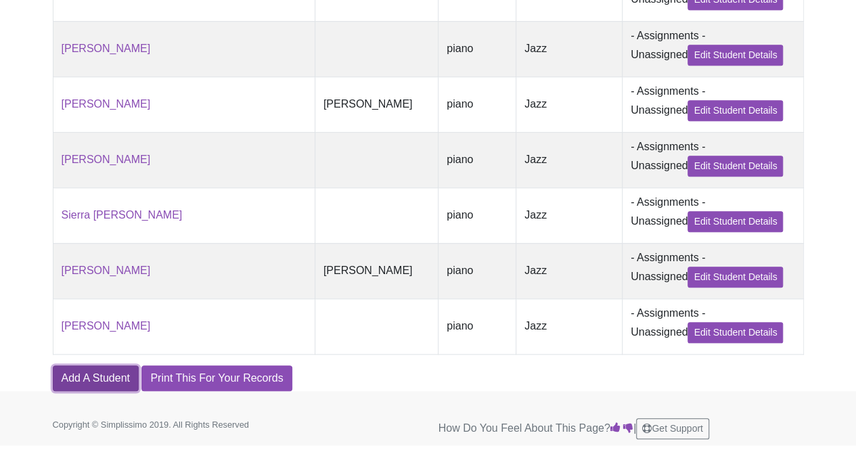
click at [87, 379] on link "Add A Student" at bounding box center [96, 378] width 86 height 26
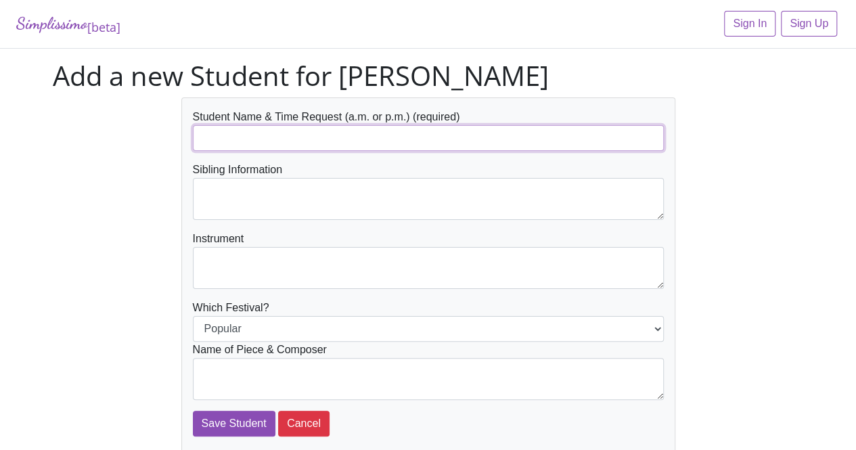
click at [296, 131] on input "text" at bounding box center [428, 138] width 471 height 26
type input "[PERSON_NAME]"
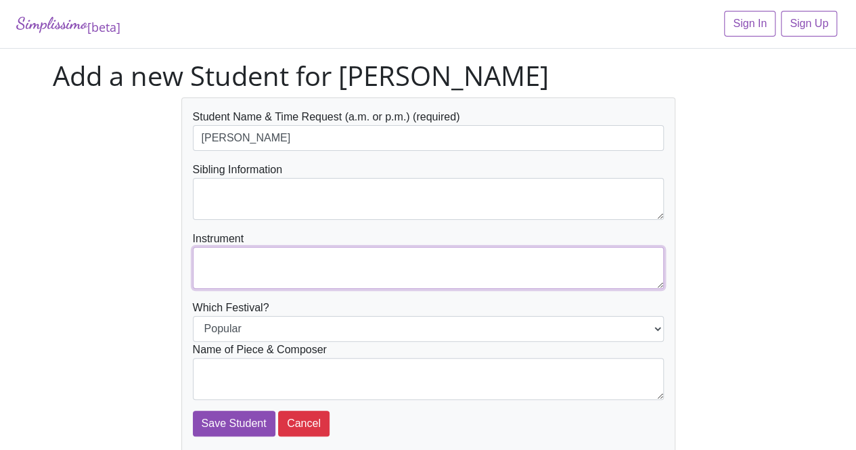
click at [271, 273] on textarea at bounding box center [428, 268] width 471 height 42
type textarea "piano"
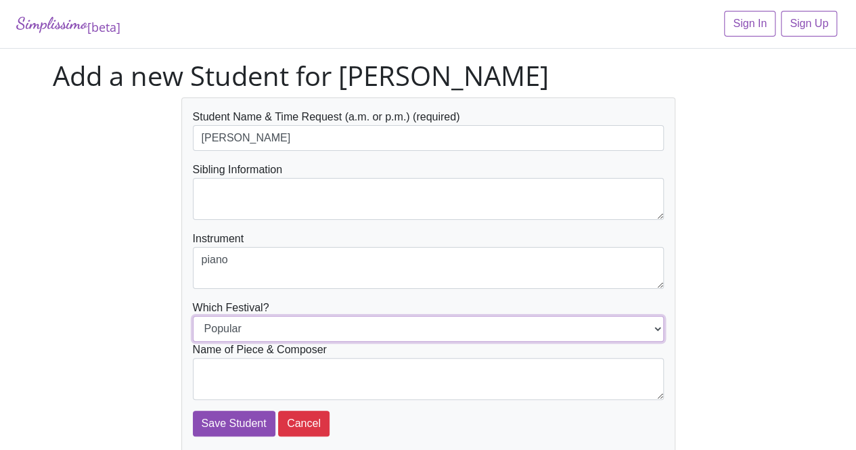
click at [271, 327] on select "Popular Jazz" at bounding box center [428, 329] width 471 height 26
select select "Jazz"
click at [193, 316] on select "Popular Jazz" at bounding box center [428, 329] width 471 height 26
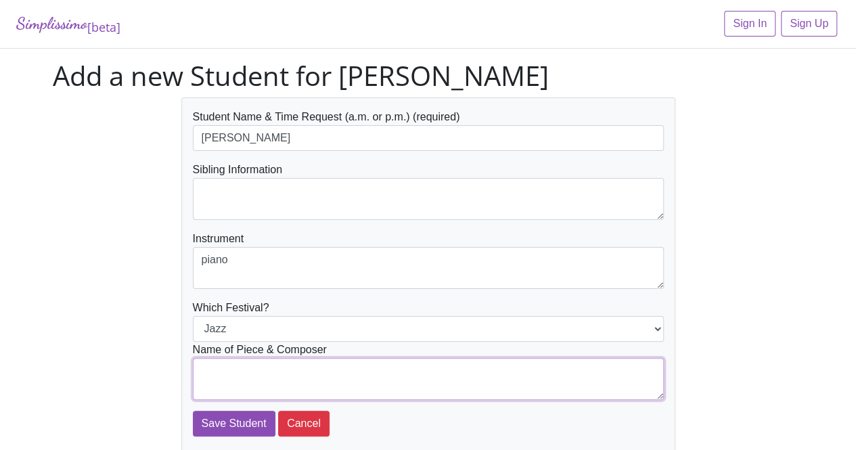
click at [265, 373] on textarea at bounding box center [428, 379] width 471 height 42
type textarea "Robert Vandall, Stuck on C"
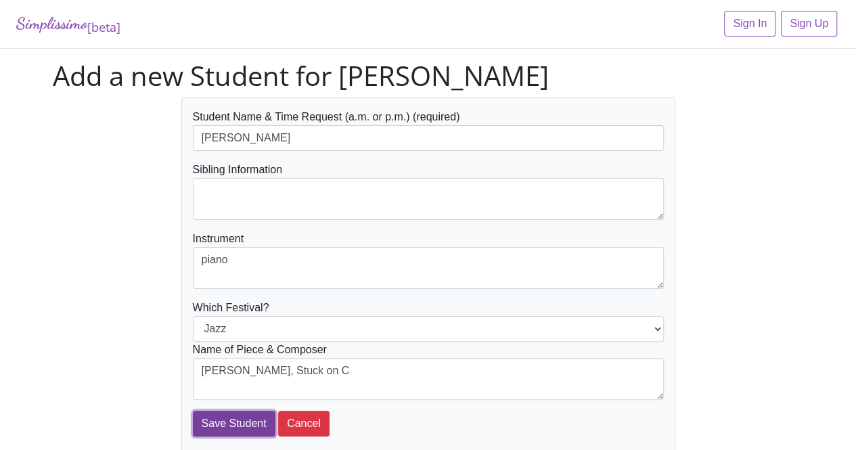
click at [208, 428] on input "Save Student" at bounding box center [234, 424] width 83 height 26
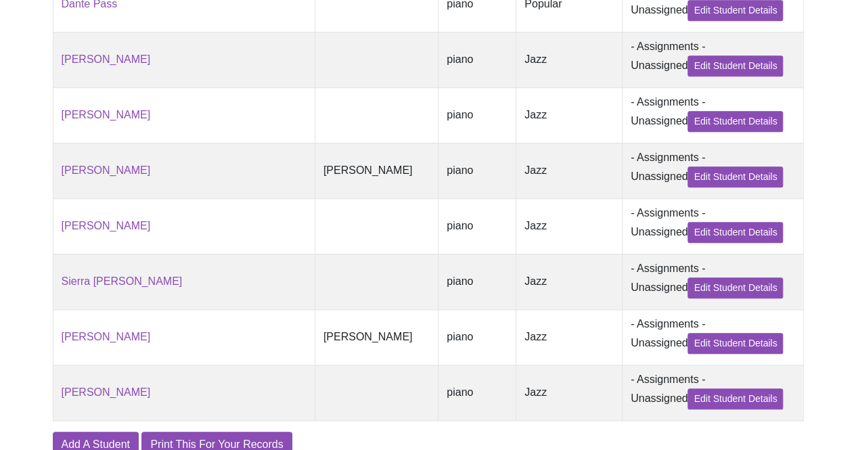
scroll to position [588, 0]
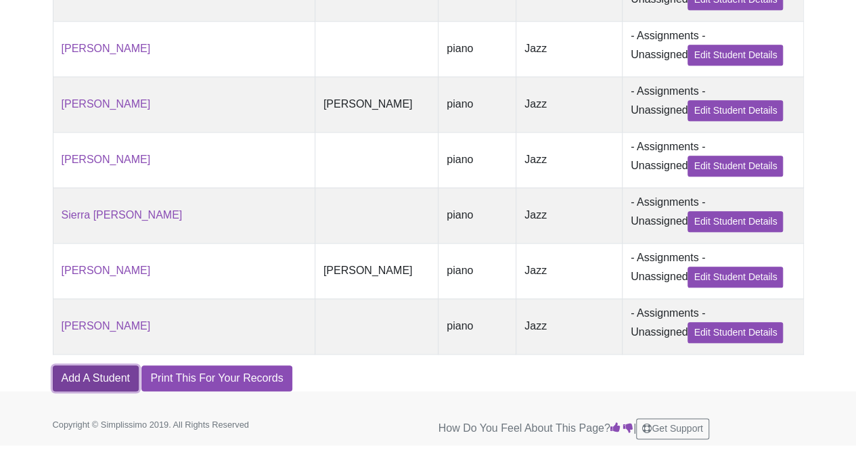
click at [120, 380] on link "Add A Student" at bounding box center [96, 378] width 86 height 26
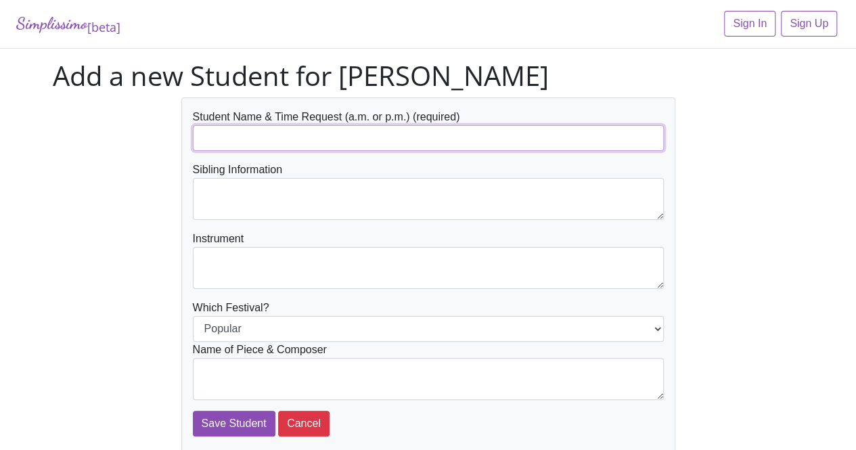
click at [285, 140] on input "text" at bounding box center [428, 138] width 471 height 26
type input "[PERSON_NAME]"
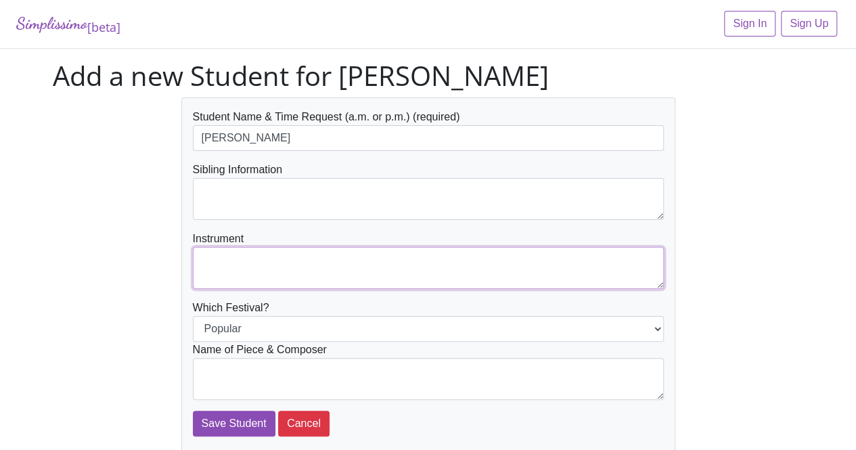
click at [282, 259] on textarea at bounding box center [428, 268] width 471 height 42
type textarea "piano"
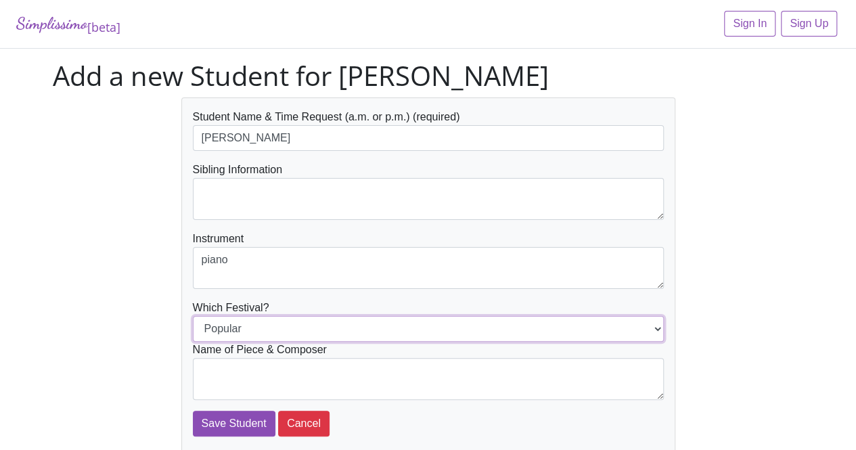
click at [269, 334] on select "Popular Jazz" at bounding box center [428, 329] width 471 height 26
select select "Jazz"
click at [193, 316] on select "Popular Jazz" at bounding box center [428, 329] width 471 height 26
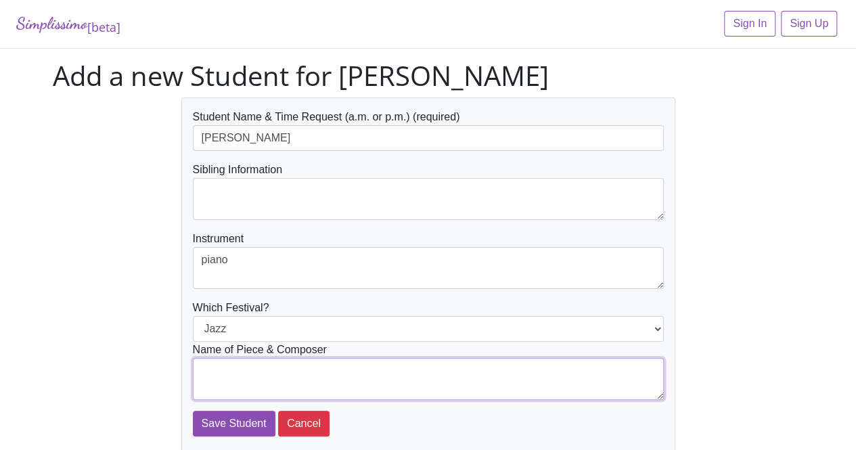
click at [266, 371] on textarea at bounding box center [428, 379] width 471 height 42
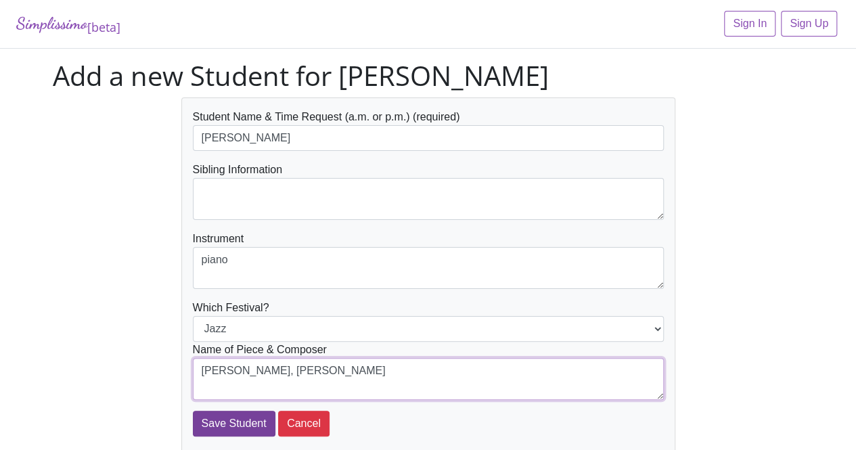
type textarea "[PERSON_NAME], [PERSON_NAME]"
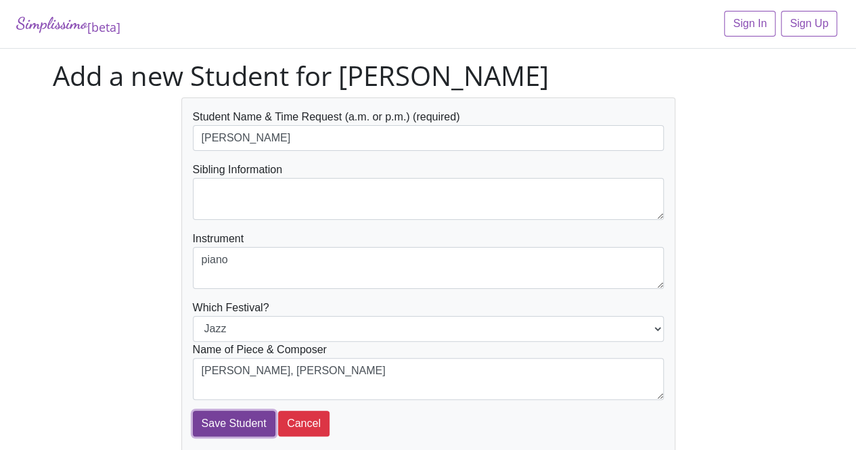
click at [223, 417] on input "Save Student" at bounding box center [234, 424] width 83 height 26
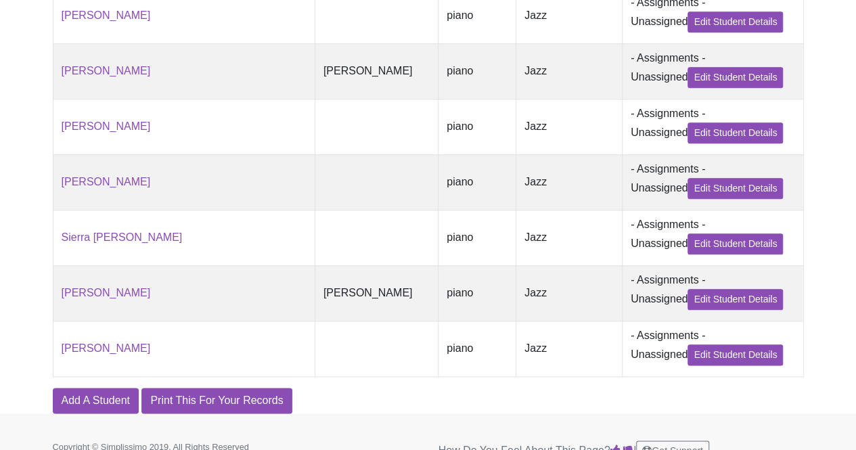
scroll to position [646, 0]
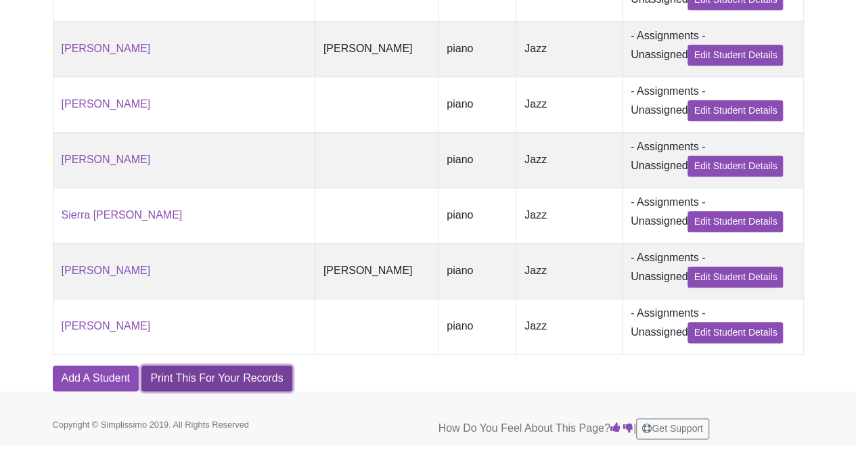
click at [223, 382] on link "Print This For Your Records" at bounding box center [216, 378] width 150 height 26
